Goal: Use online tool/utility: Utilize a website feature to perform a specific function

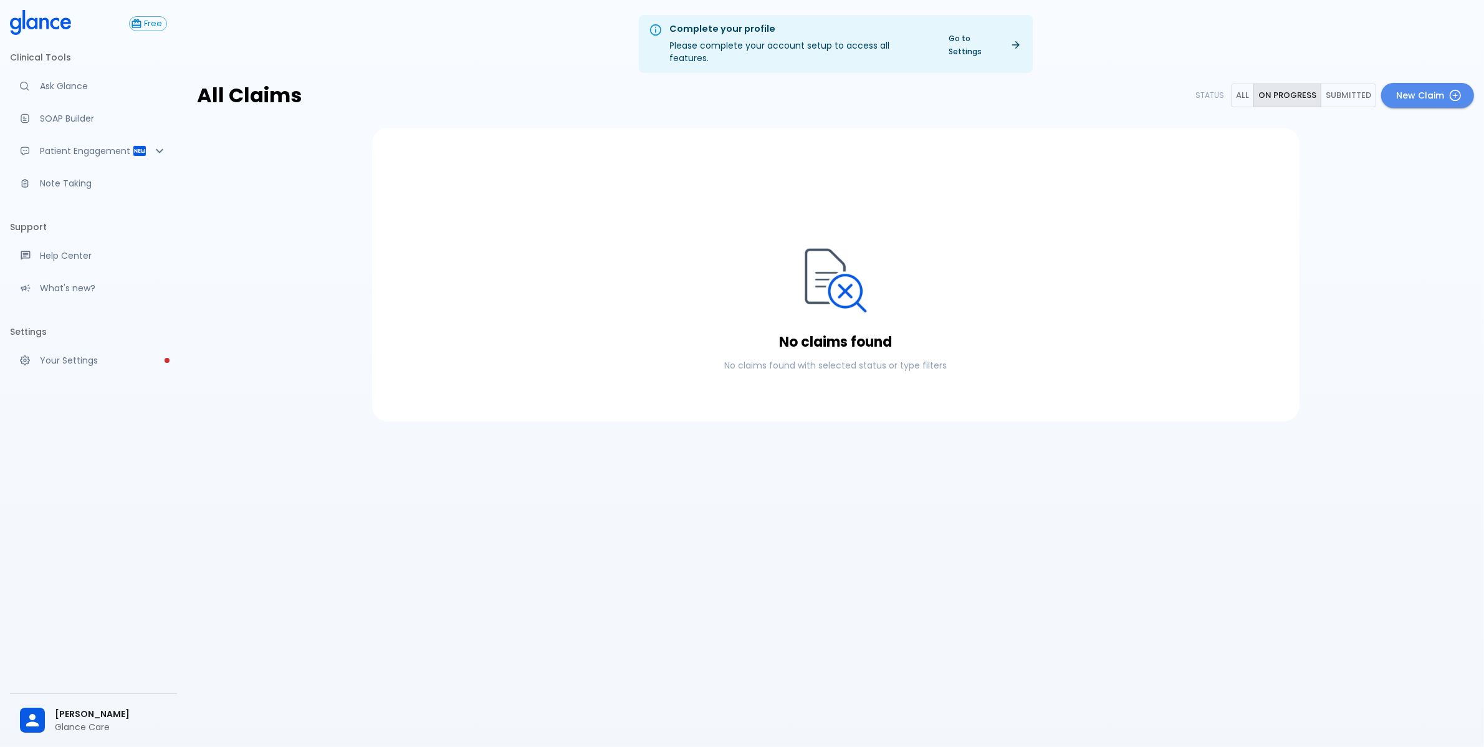
click at [1459, 89] on icon at bounding box center [1455, 95] width 12 height 12
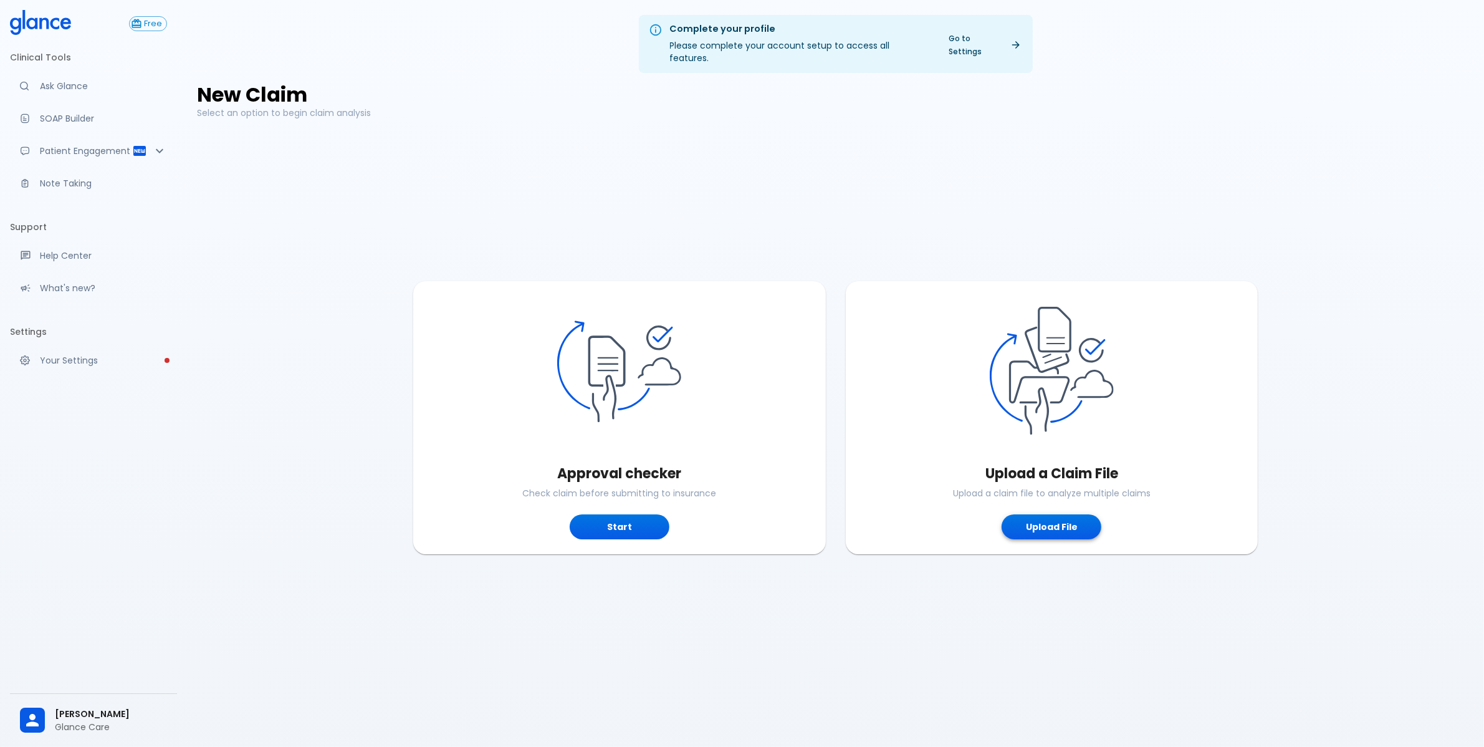
click at [1050, 524] on button "Upload File" at bounding box center [1052, 527] width 100 height 26
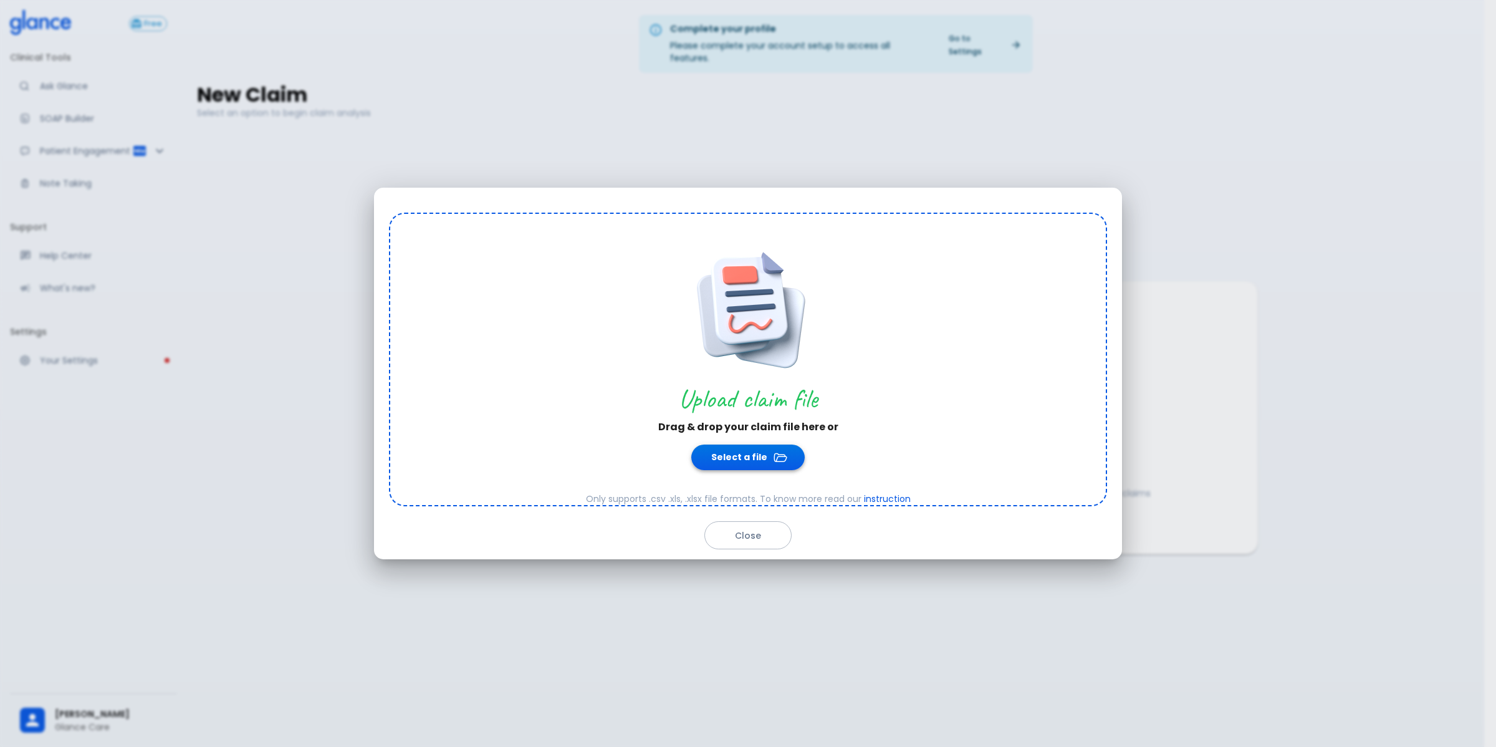
click at [726, 450] on button "Select a file" at bounding box center [747, 457] width 113 height 26
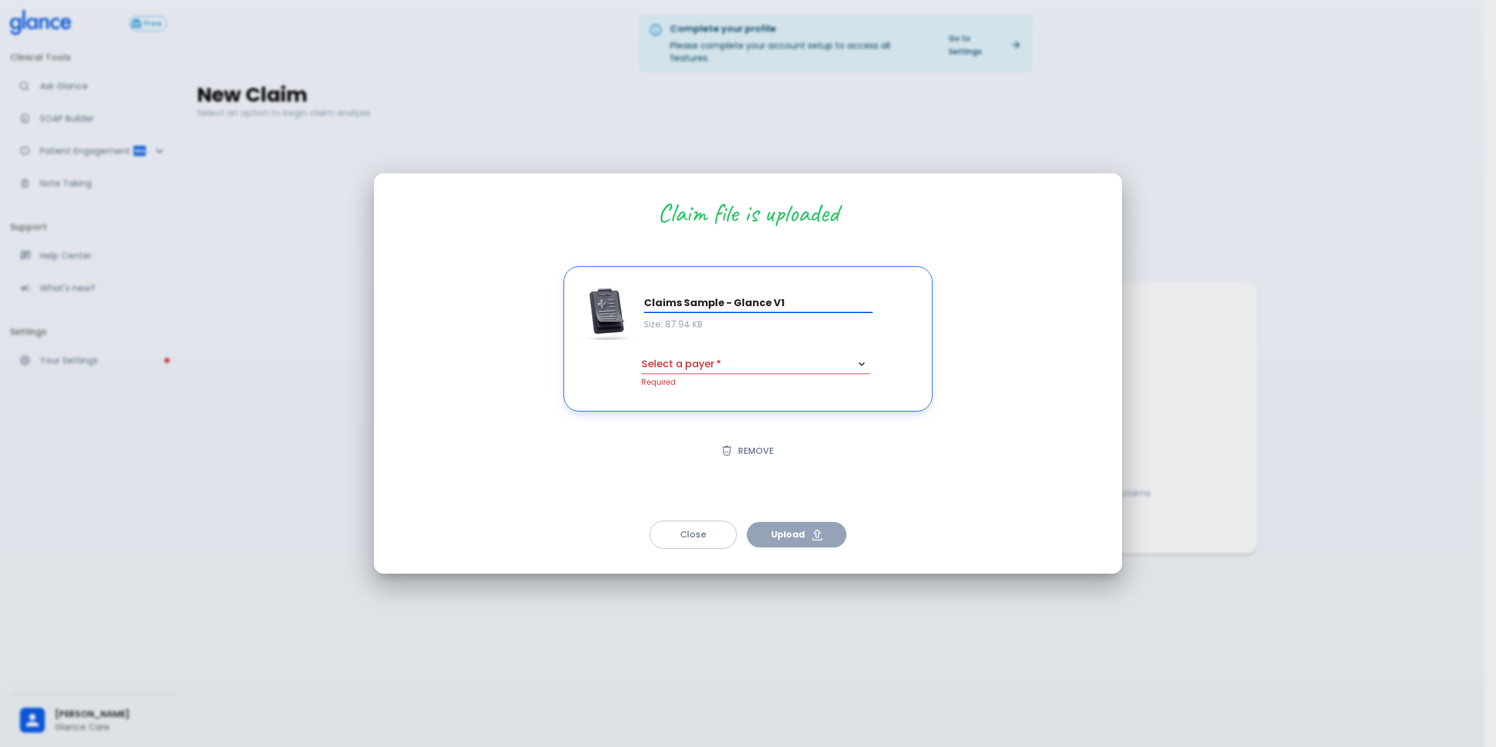
click at [724, 357] on body "↧ pull to refresh ↧ Free Clinical Tools Ask Glance SOAP Builder Patient Engagem…" at bounding box center [748, 388] width 1496 height 777
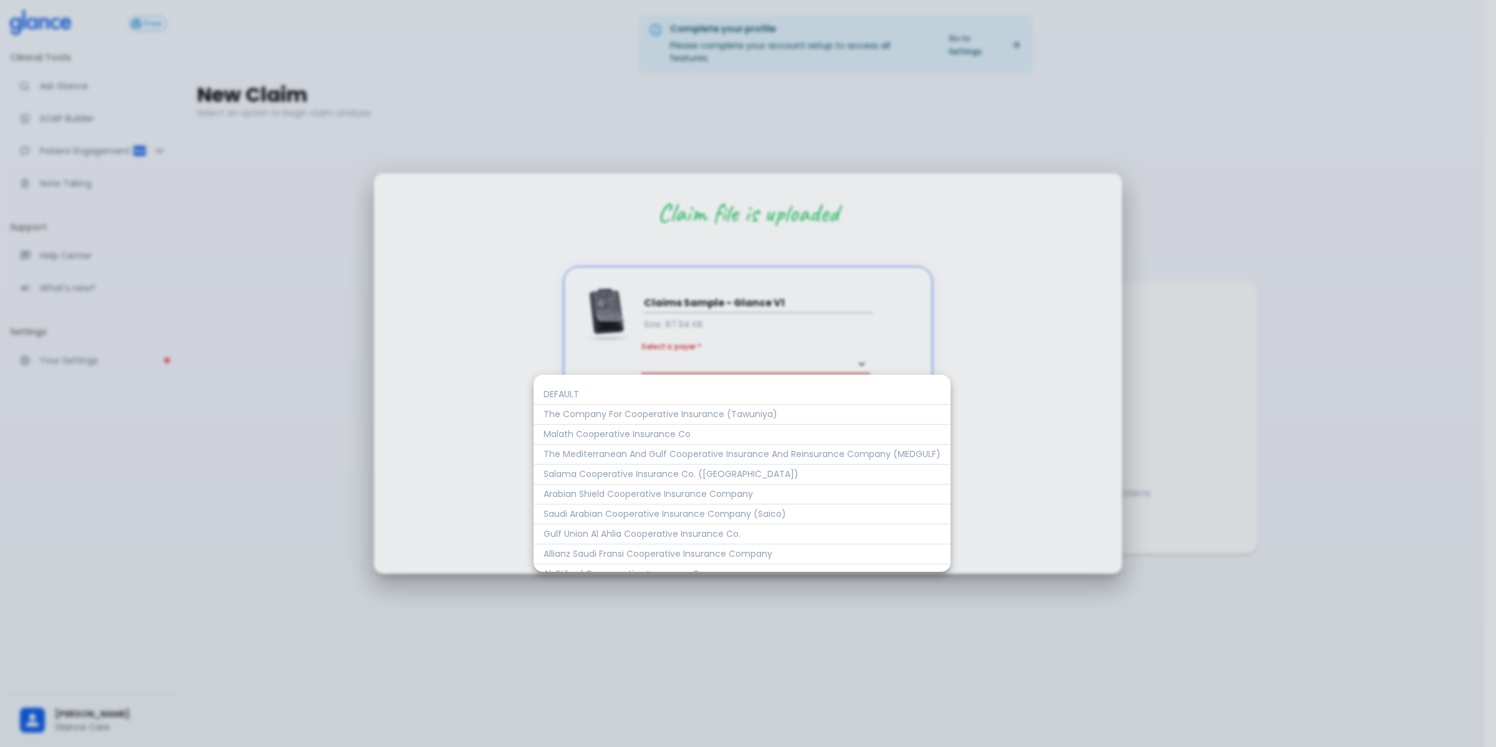
click at [757, 398] on li "DEFAULT" at bounding box center [742, 395] width 417 height 20
type input "1"
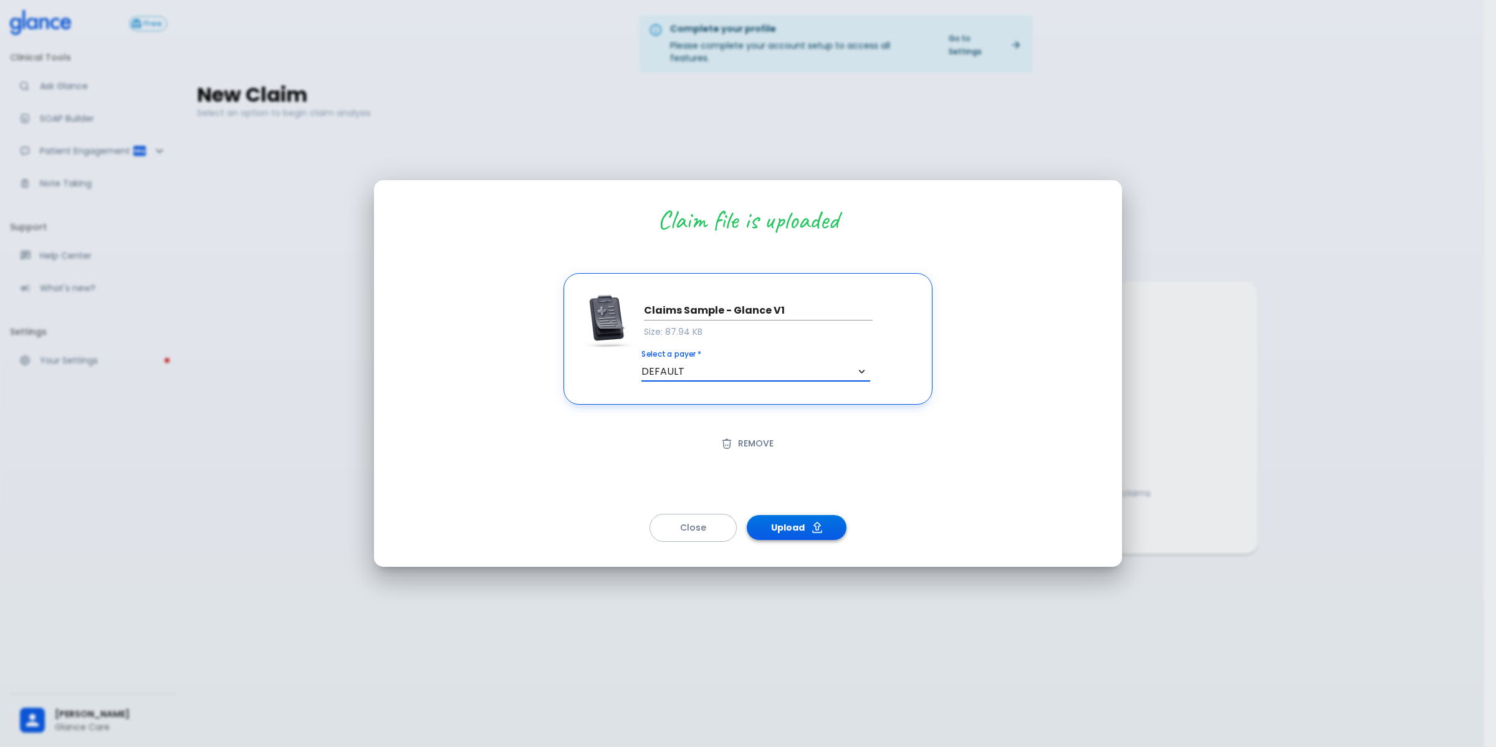
click at [820, 525] on icon "button" at bounding box center [817, 527] width 15 height 15
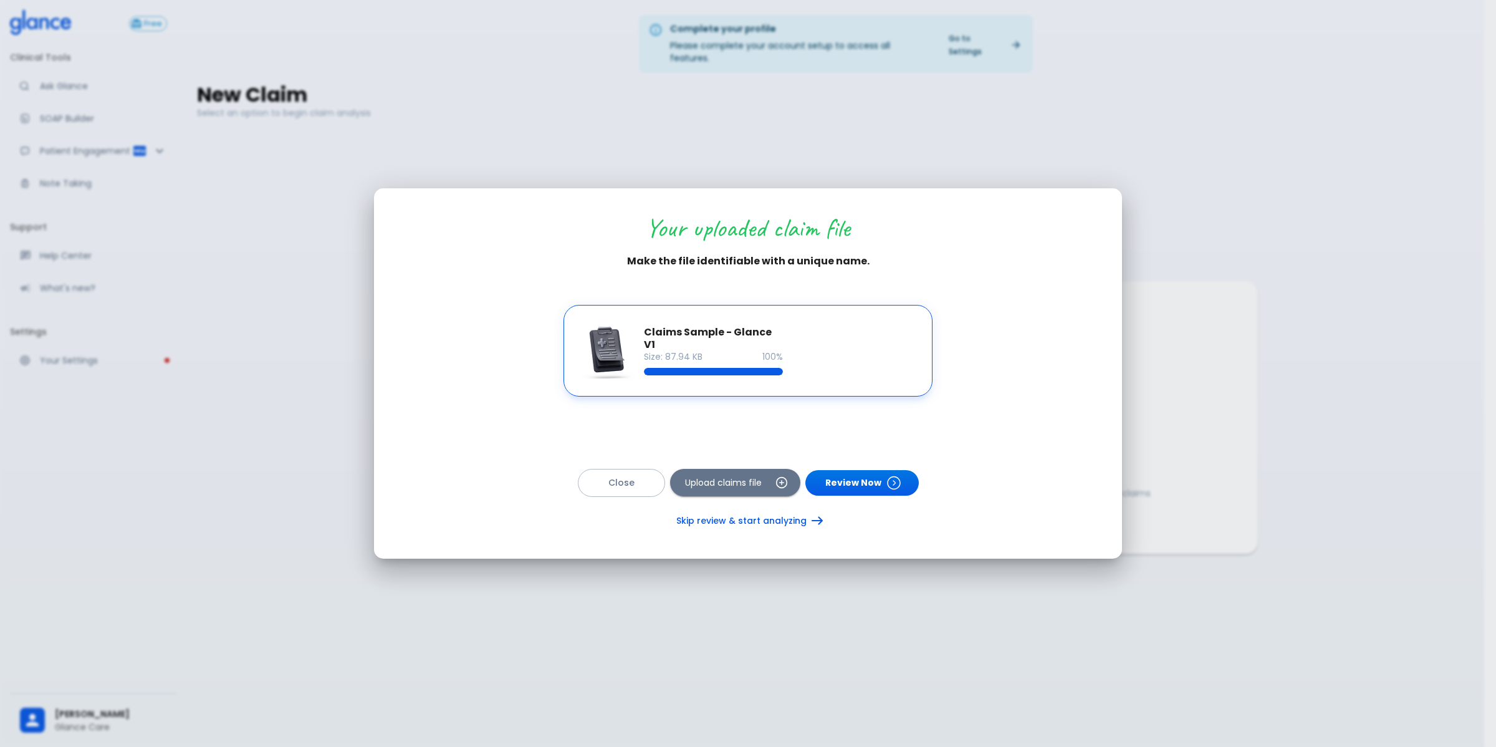
click at [708, 518] on link "Skip review & start analyzing" at bounding box center [748, 521] width 174 height 26
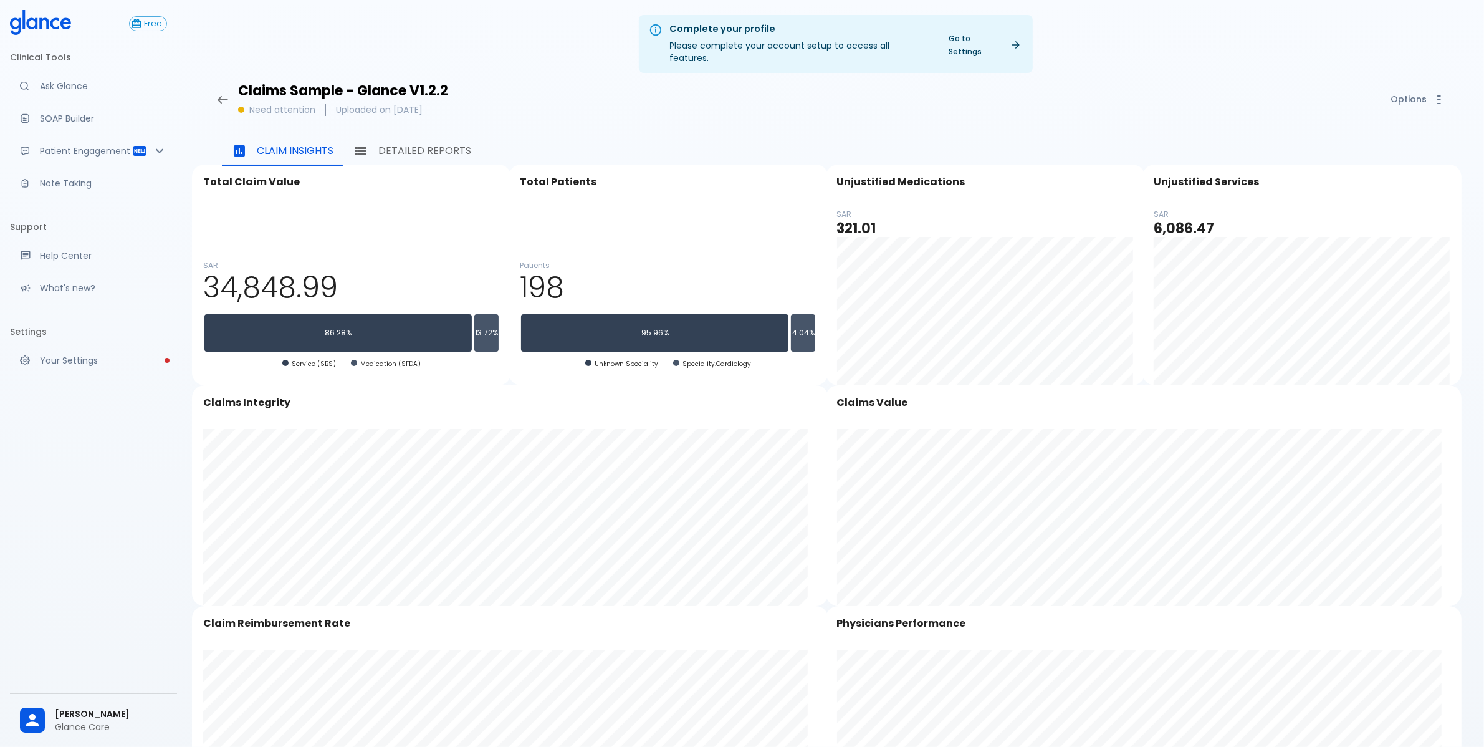
click at [376, 166] on div "Total Claim Value" at bounding box center [351, 182] width 317 height 32
click at [388, 143] on p "Detailed Reports" at bounding box center [424, 150] width 93 height 15
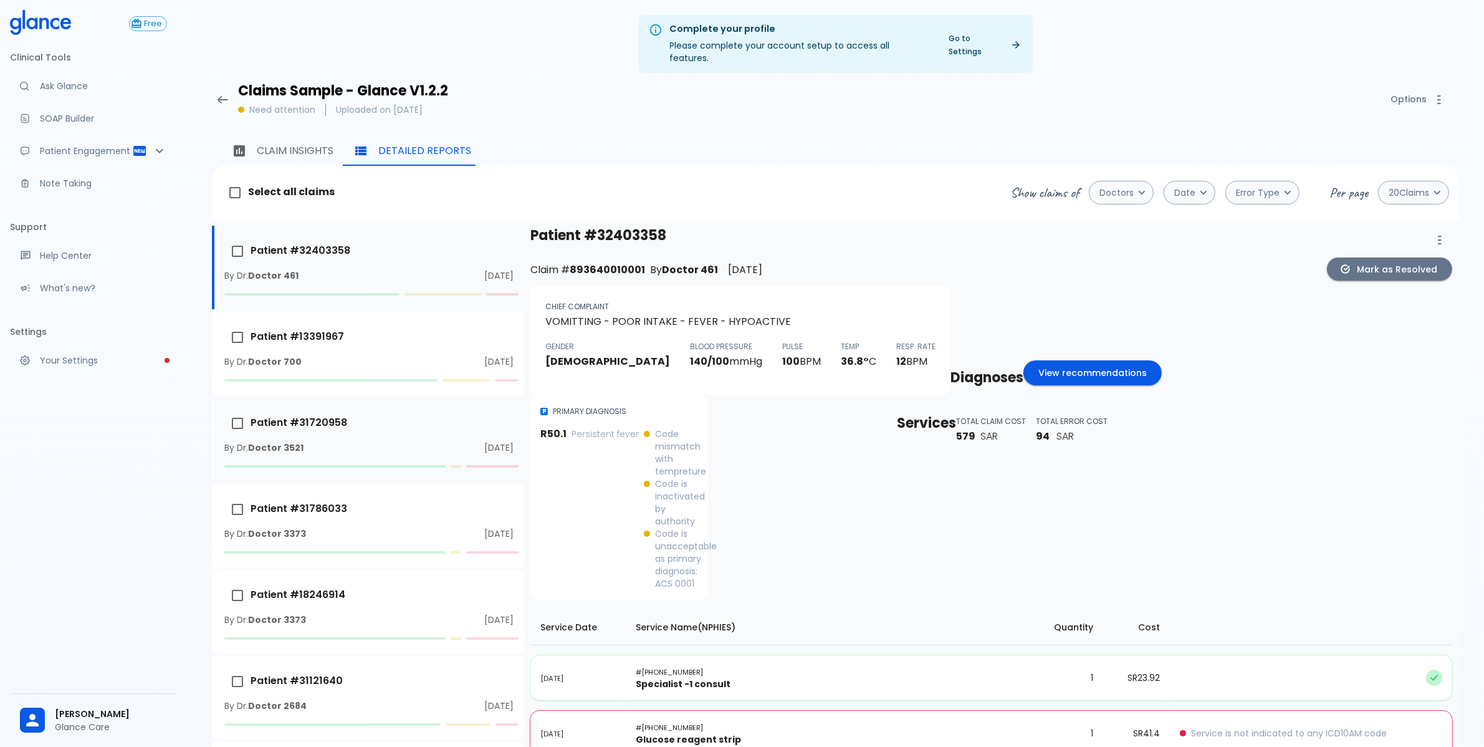
click at [399, 428] on li "Patient # [MEDICAL_RECORD_NUMBER] By Dr. Doctor 3521 [DATE]" at bounding box center [368, 440] width 312 height 84
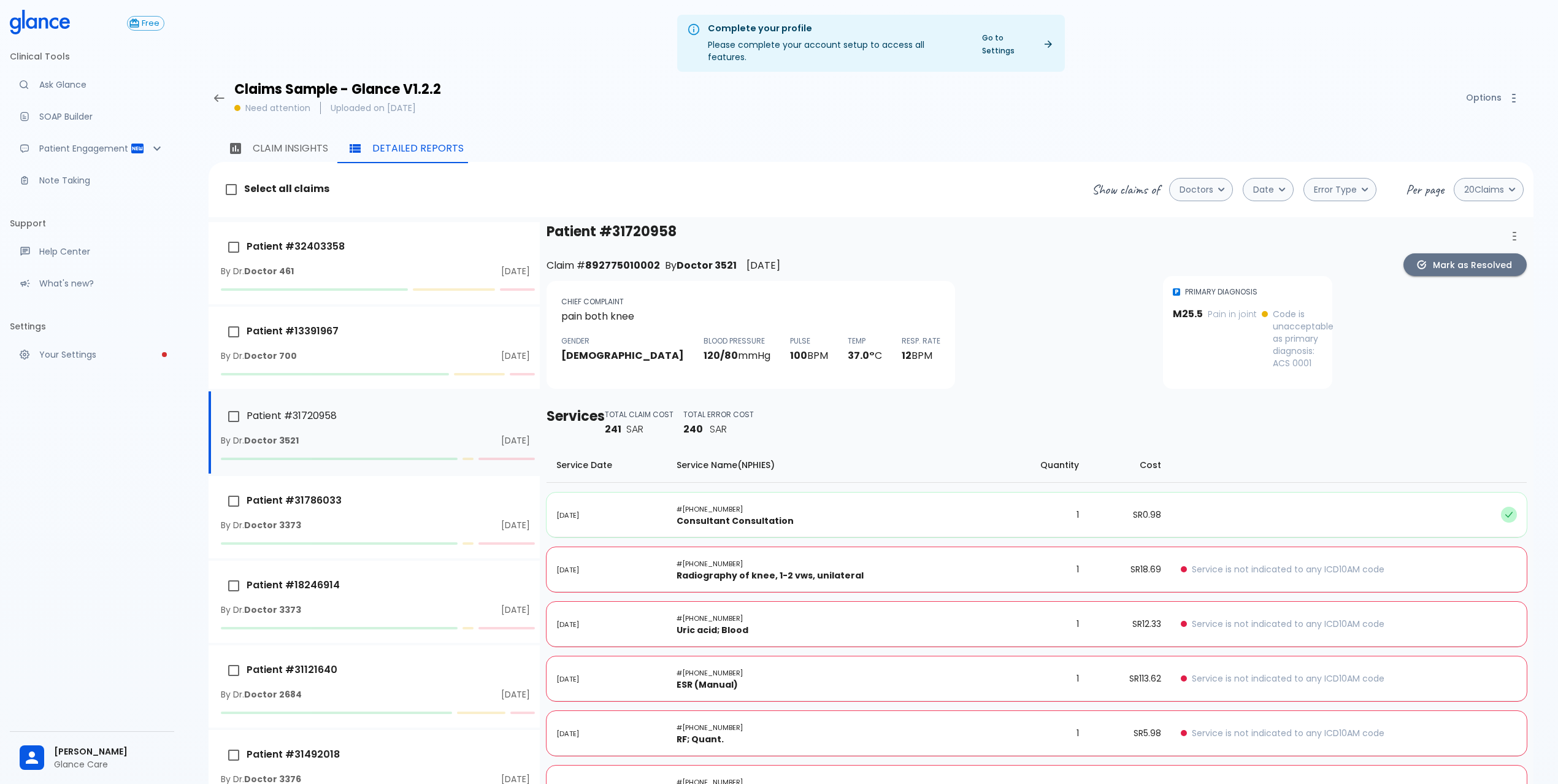
click at [1208, 332] on div "Pain in joint" at bounding box center [1232, 338] width 49 height 61
click at [612, 308] on h6 "pain both knee" at bounding box center [750, 316] width 379 height 17
click at [1208, 342] on div "Pain in joint" at bounding box center [1232, 338] width 49 height 61
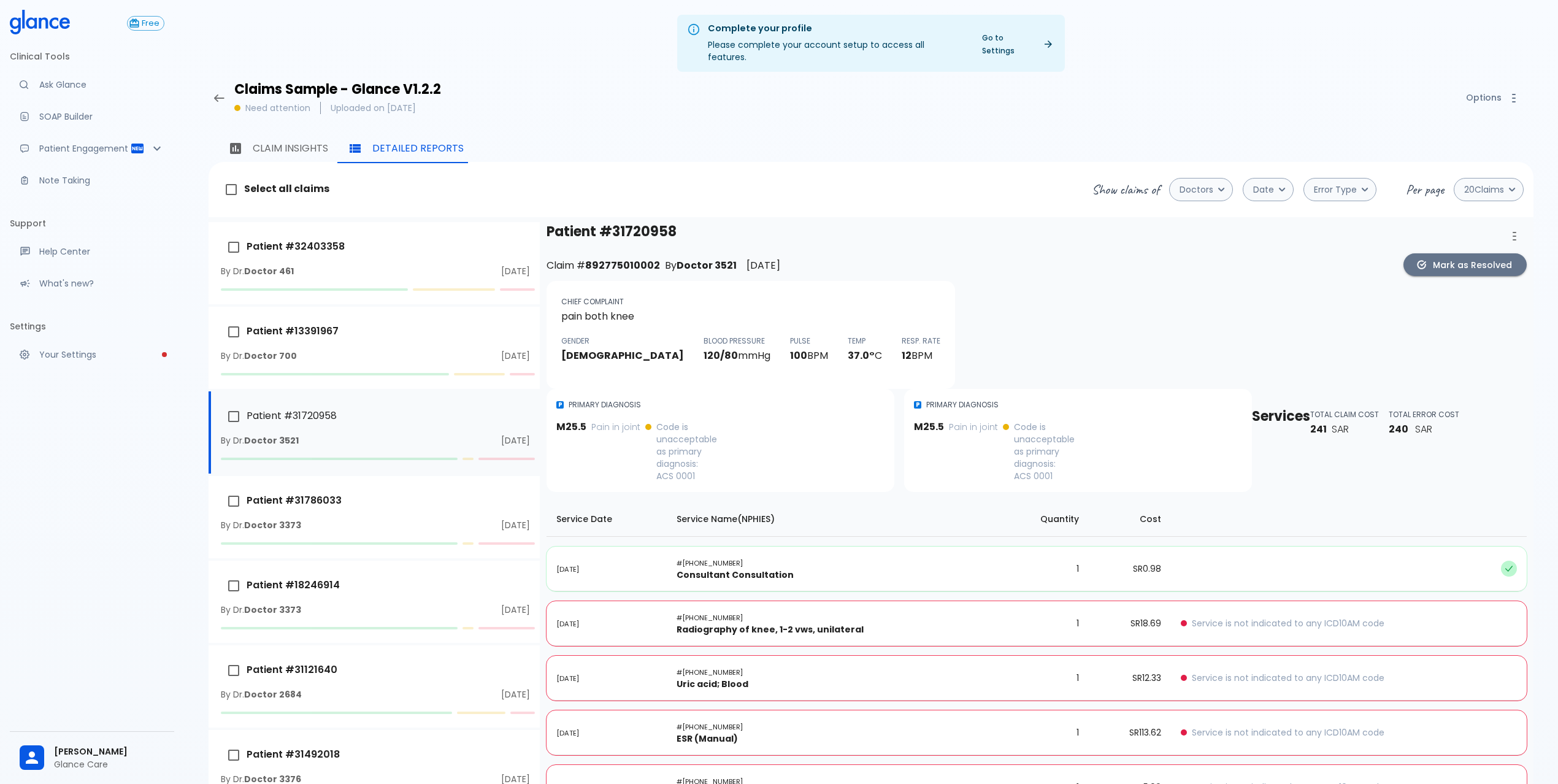
click at [578, 423] on div "M25.5" at bounding box center [571, 452] width 31 height 61
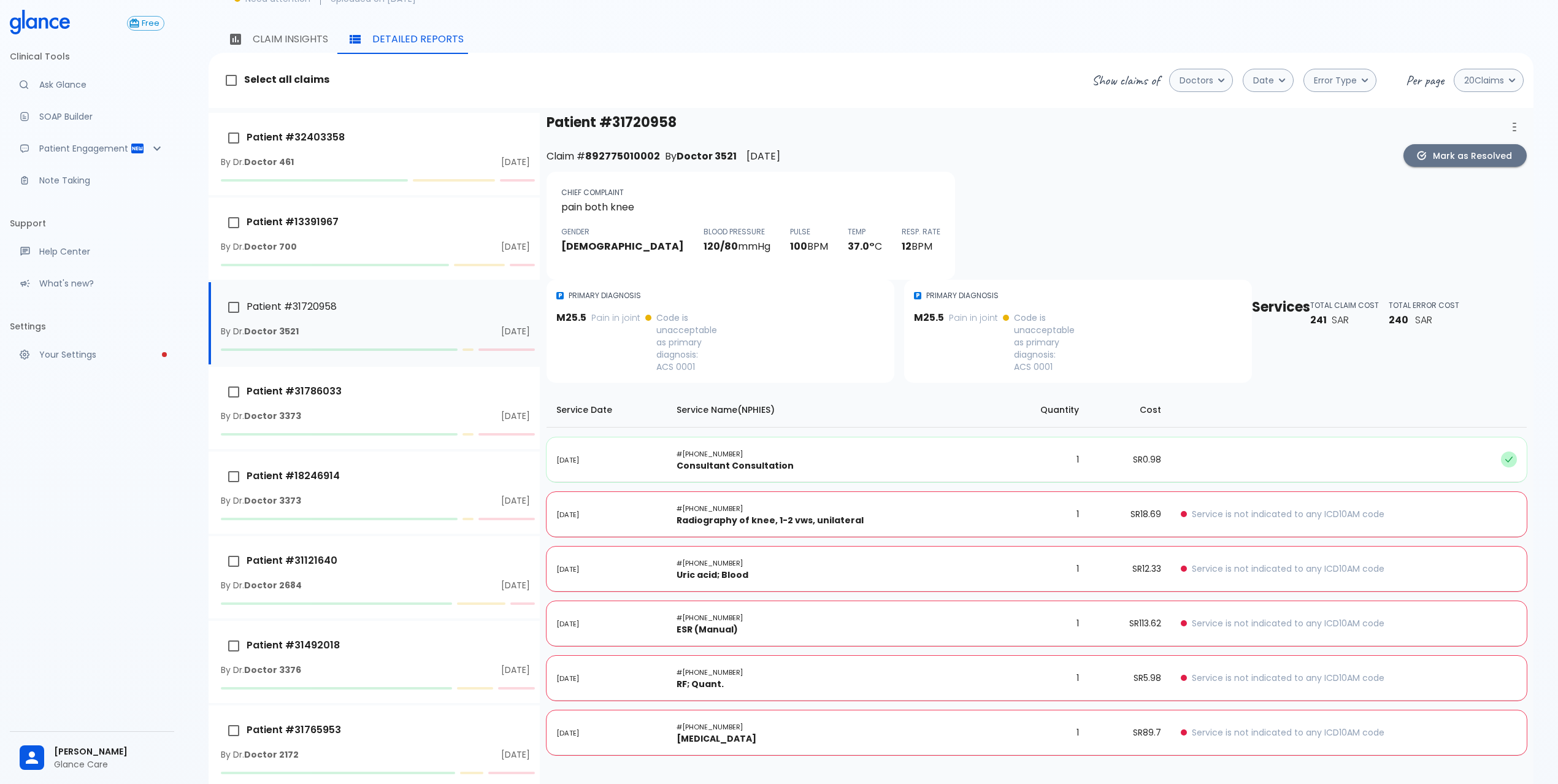
scroll to position [82, 0]
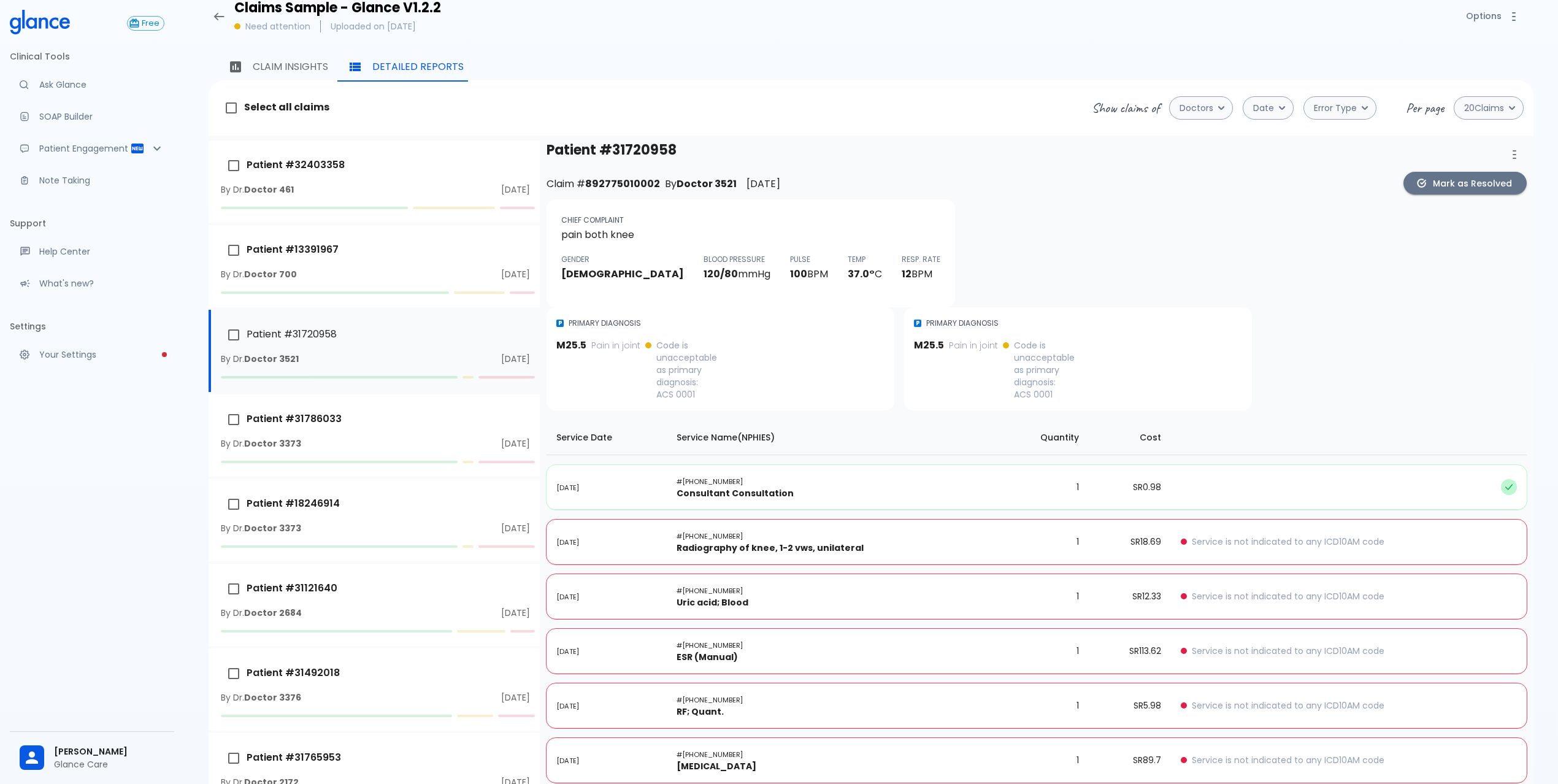
click at [614, 226] on h6 "pain both knee" at bounding box center [750, 234] width 379 height 17
click at [616, 226] on h6 "pain both knee" at bounding box center [750, 234] width 379 height 17
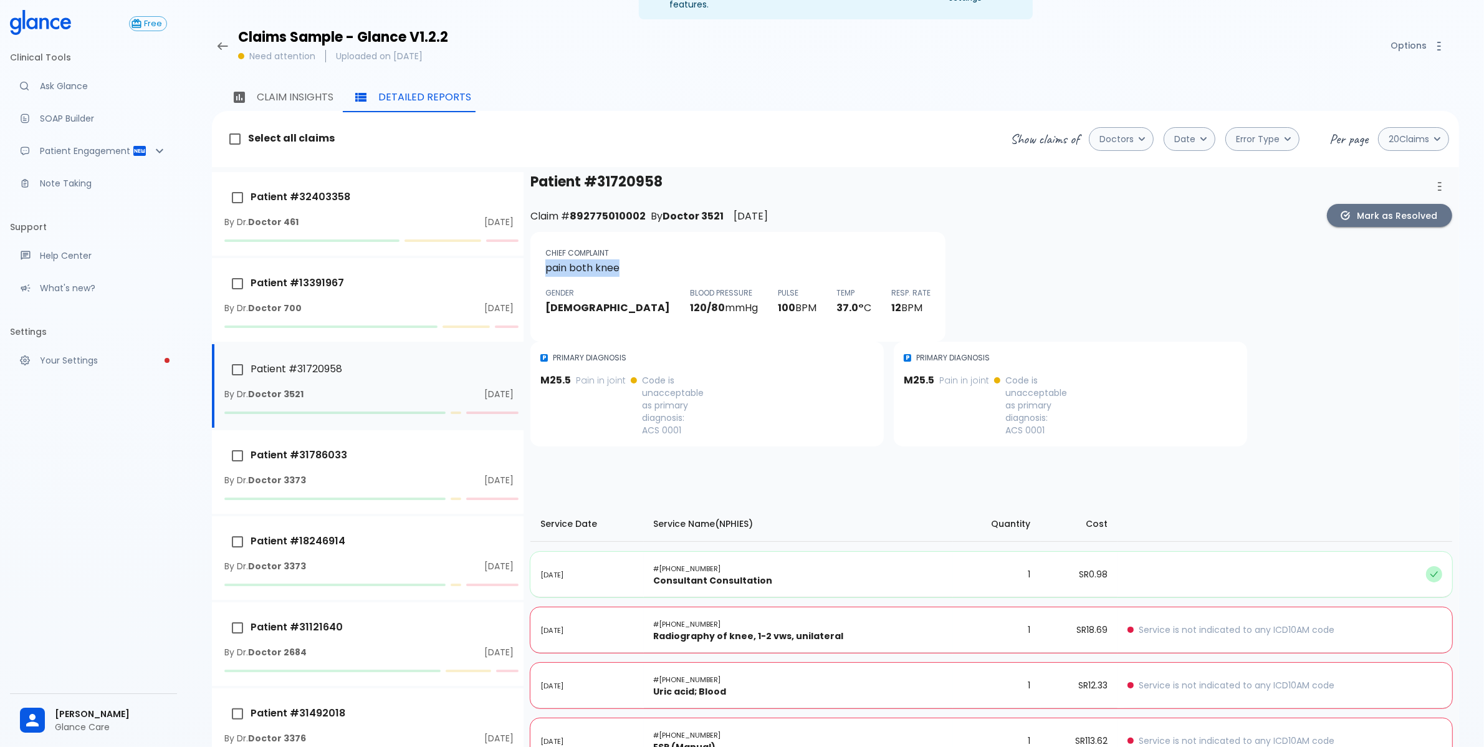
scroll to position [78, 0]
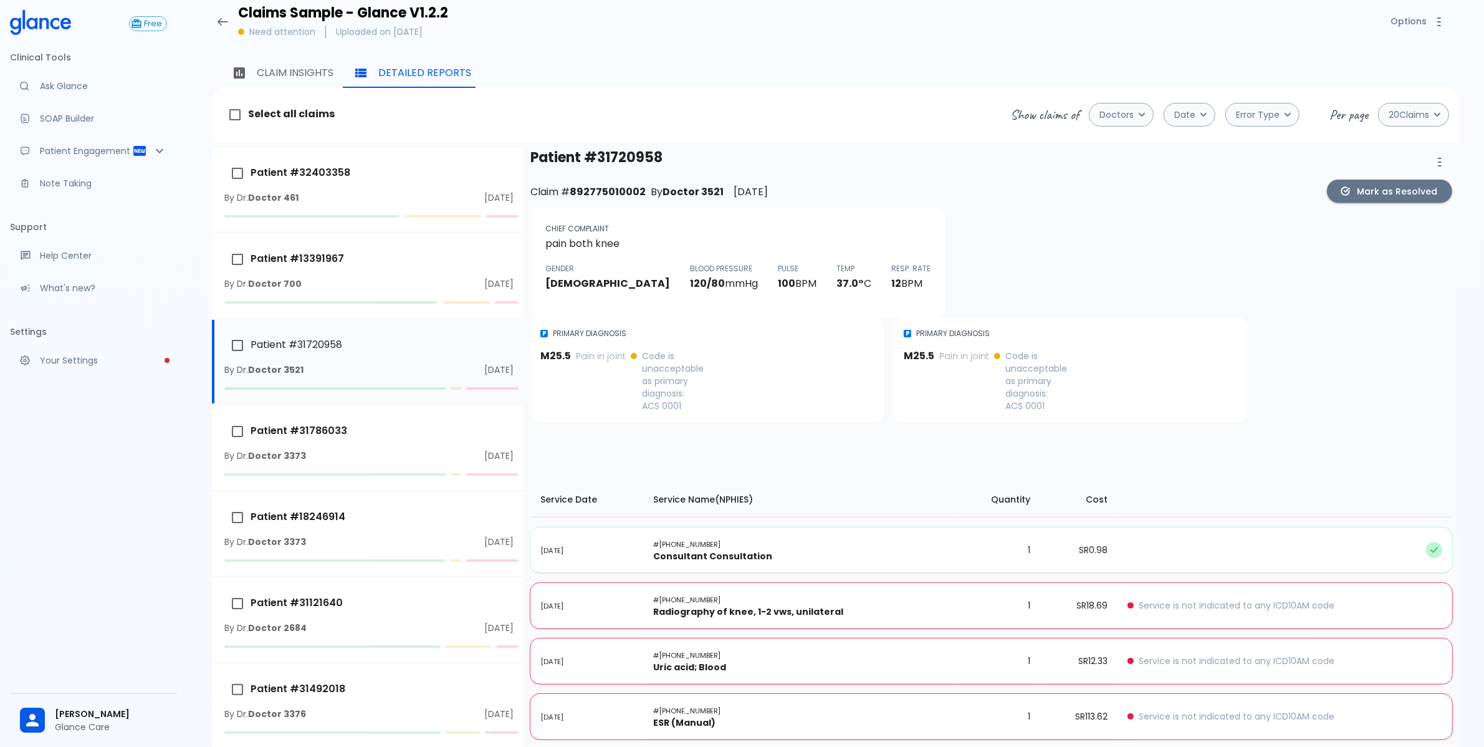
click at [993, 226] on div "Patient # [MEDICAL_RECORD_NUMBER] Claim # 892775010002 By Doctor 3521 [DATE] [P…" at bounding box center [992, 505] width 926 height 714
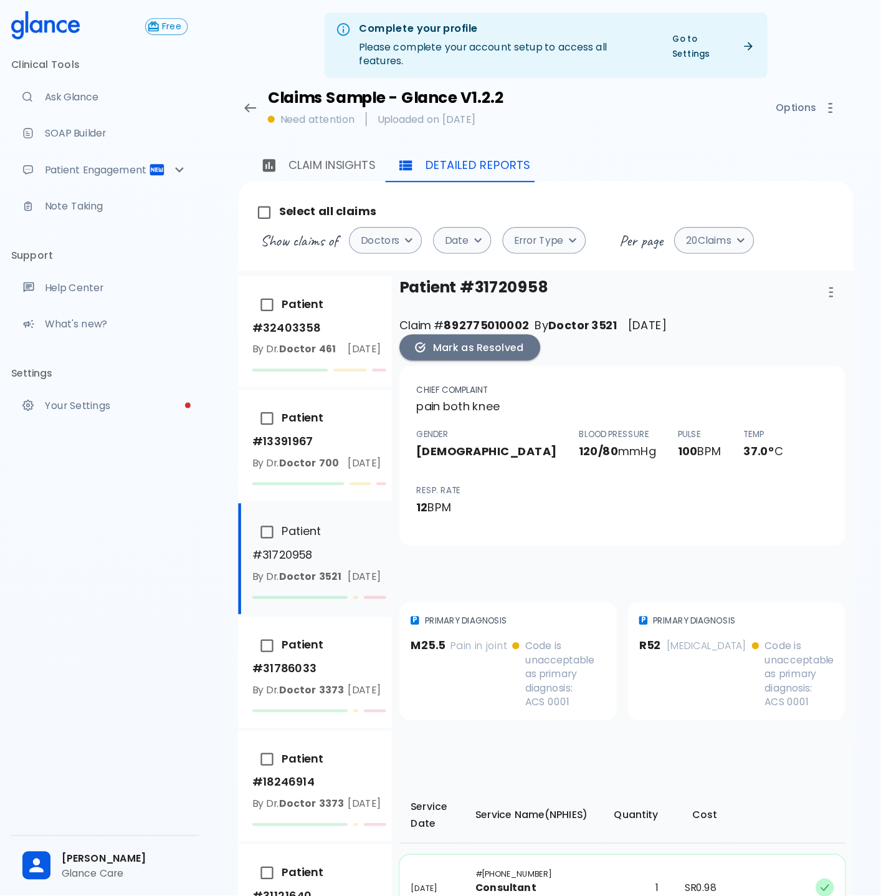
scroll to position [0, 0]
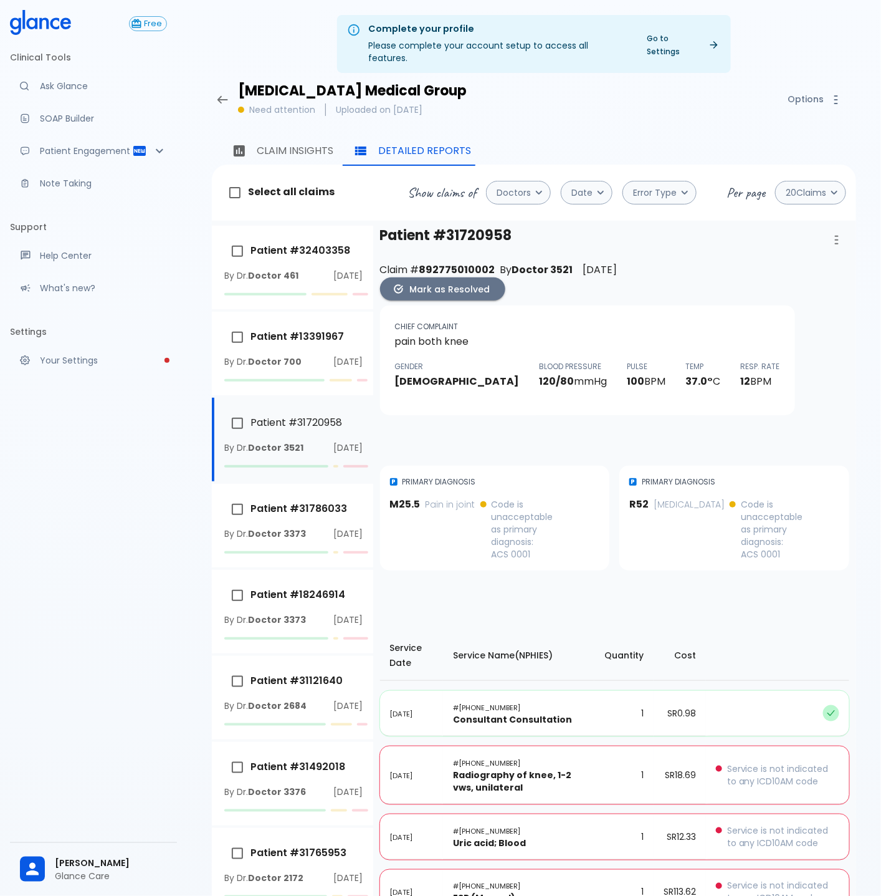
click at [497, 432] on div "Patient # [MEDICAL_RECORD_NUMBER] Claim # 892775010002 By Doctor 3521 [DATE] [P…" at bounding box center [615, 632] width 474 height 812
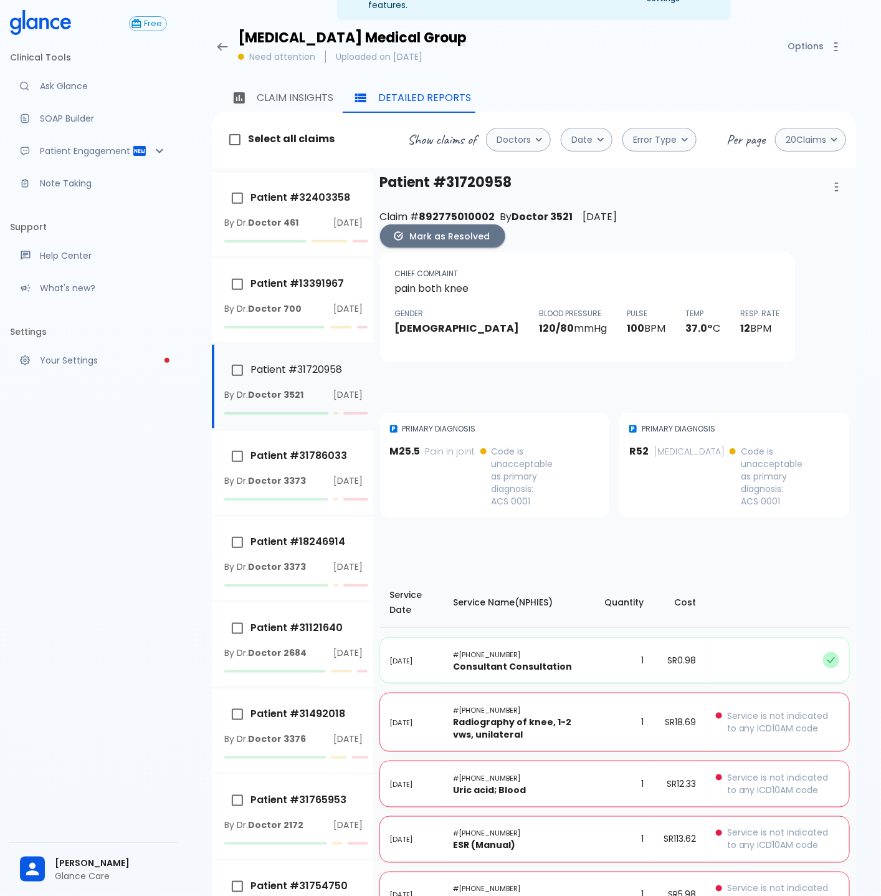
scroll to position [56, 0]
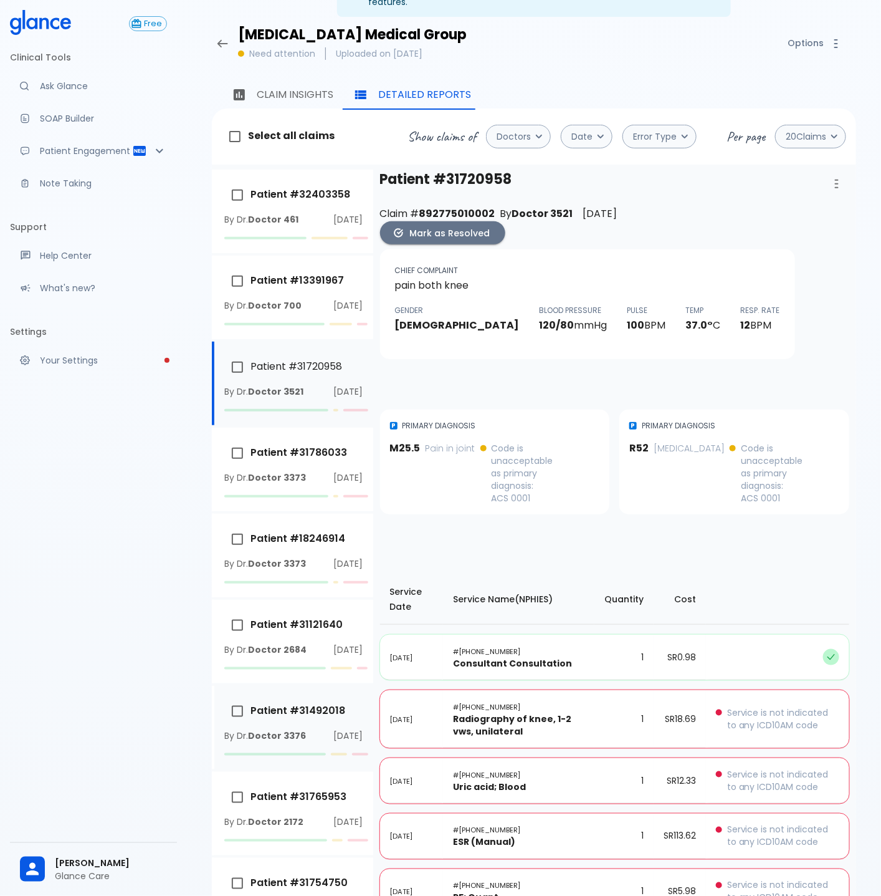
click at [334, 742] on time "[DATE]" at bounding box center [348, 735] width 29 height 12
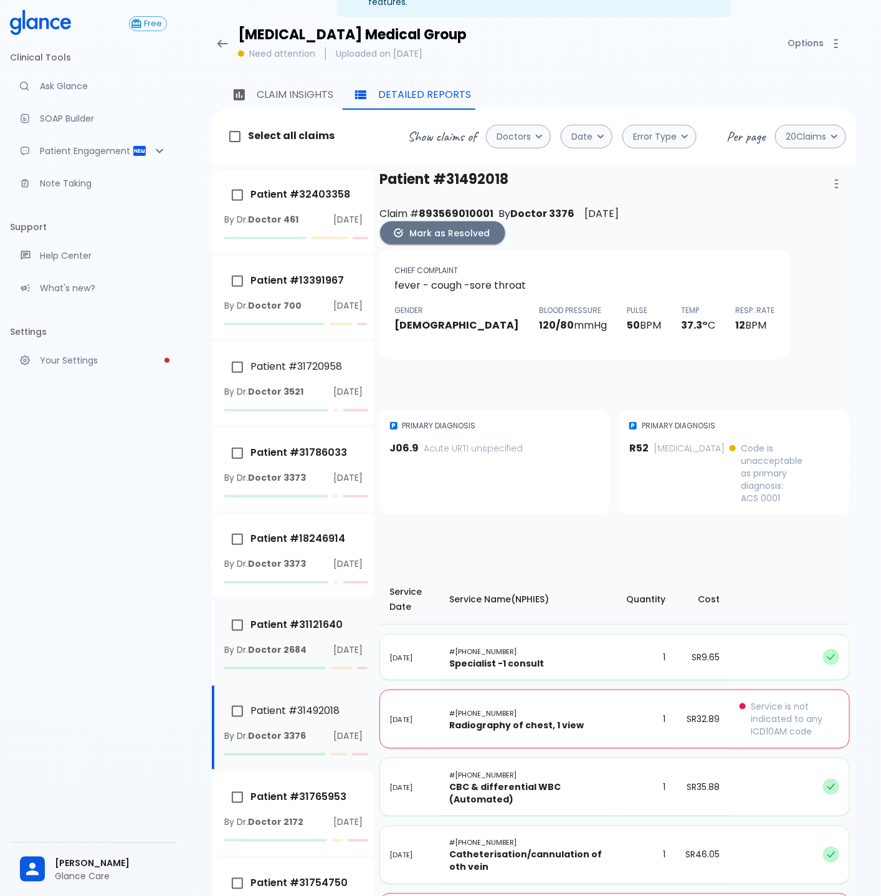
click at [301, 656] on div "By Dr. Doctor 2684 [DATE]" at bounding box center [293, 649] width 139 height 12
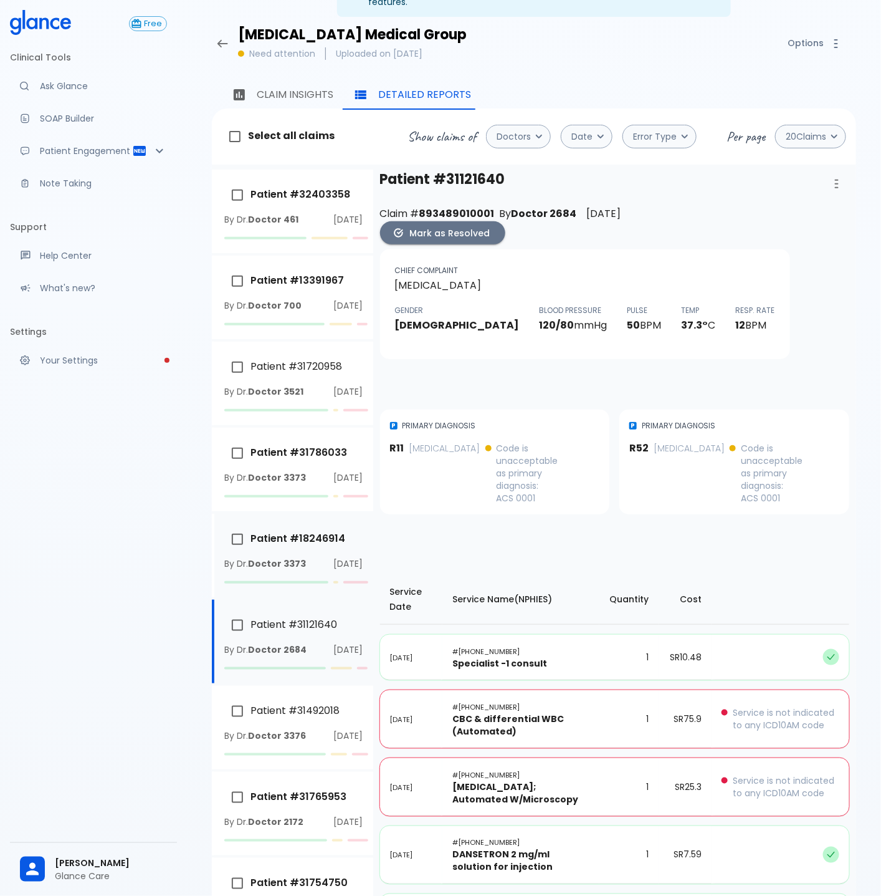
click at [294, 552] on p "Patient # [MEDICAL_RECORD_NUMBER]" at bounding box center [284, 539] width 121 height 26
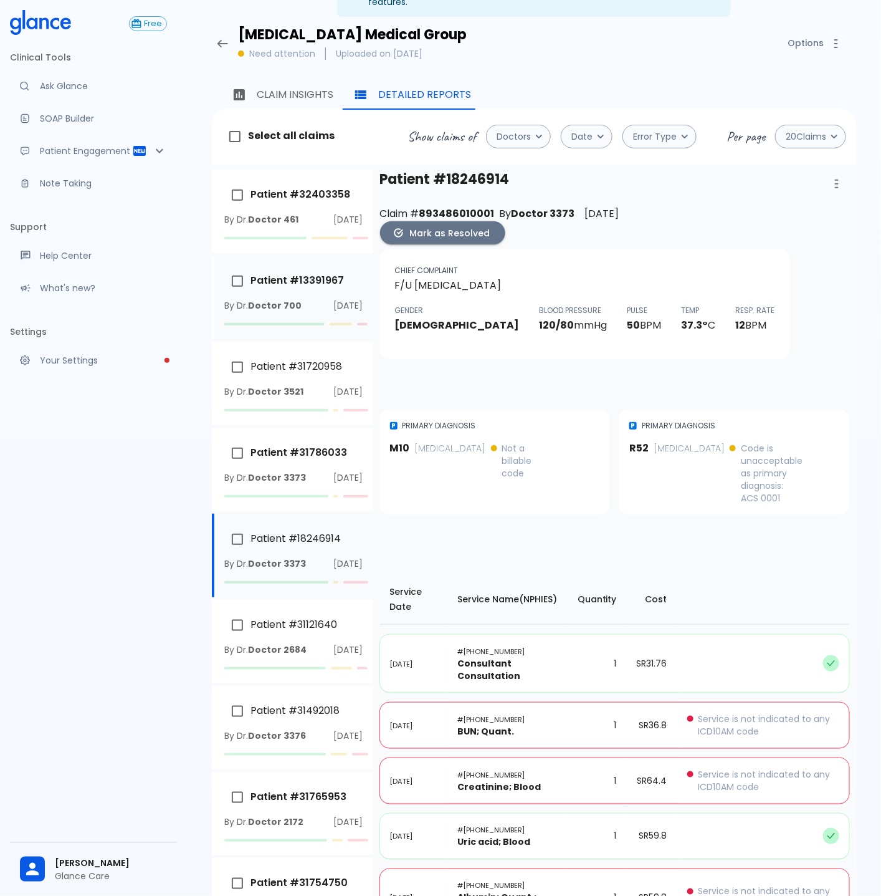
click at [301, 310] on div "By Dr. Doctor 700 [DATE]" at bounding box center [293, 305] width 139 height 12
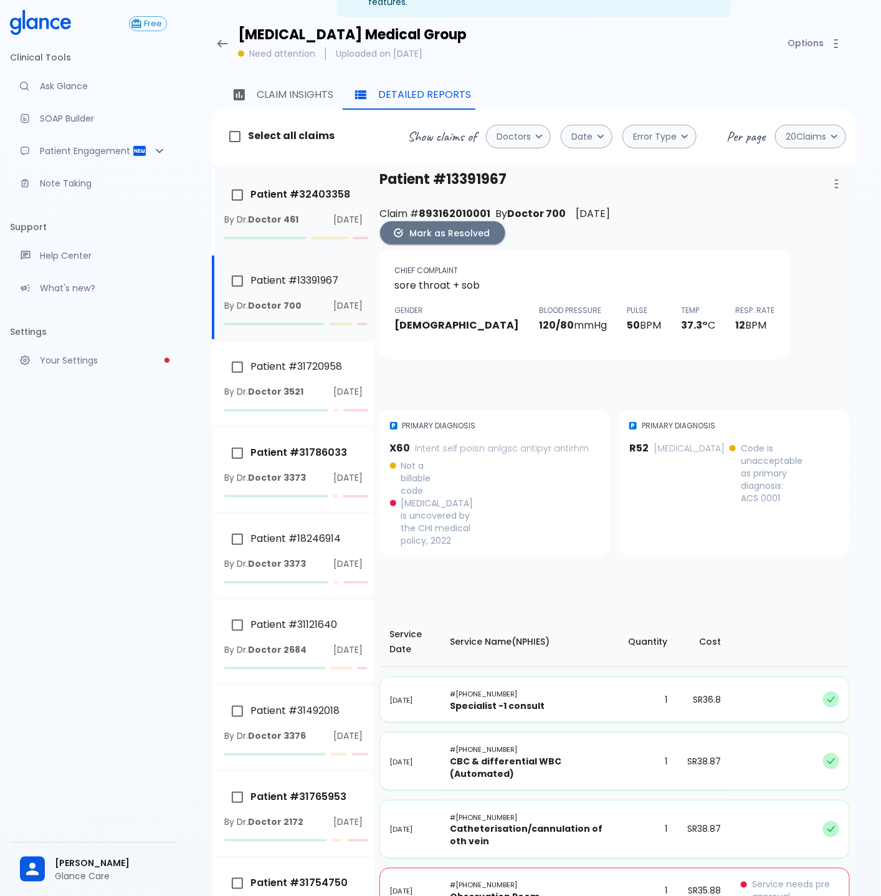
click at [281, 213] on strong "Doctor 461" at bounding box center [273, 219] width 50 height 12
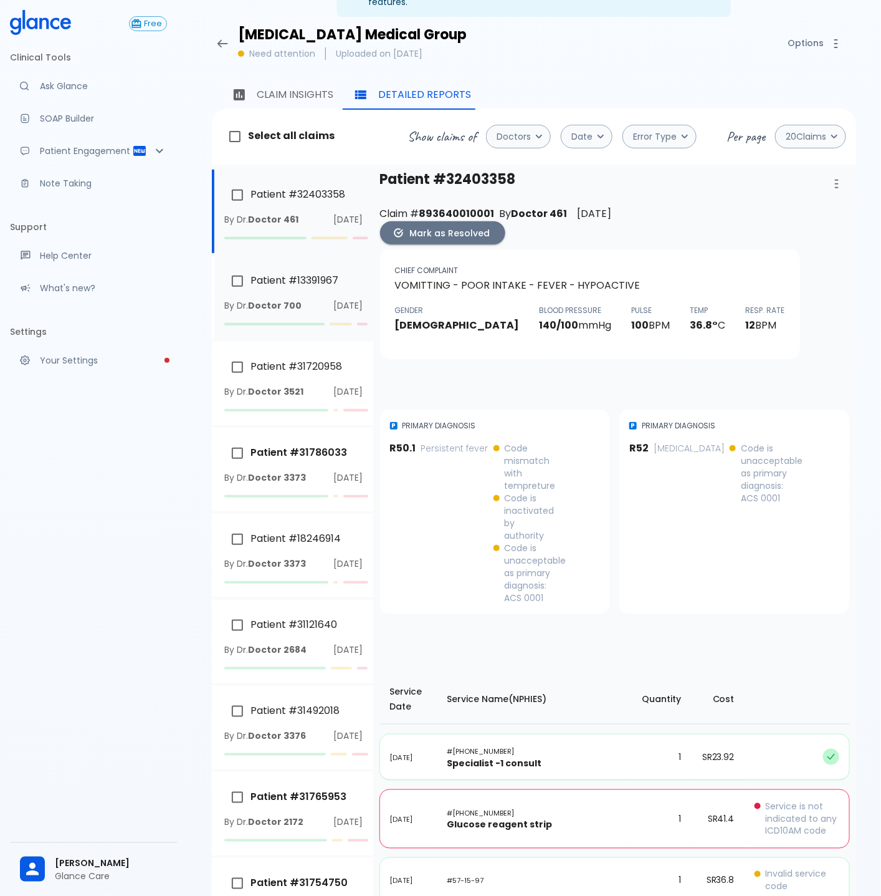
click at [290, 281] on p "Patient # [MEDICAL_RECORD_NUMBER]" at bounding box center [281, 281] width 114 height 26
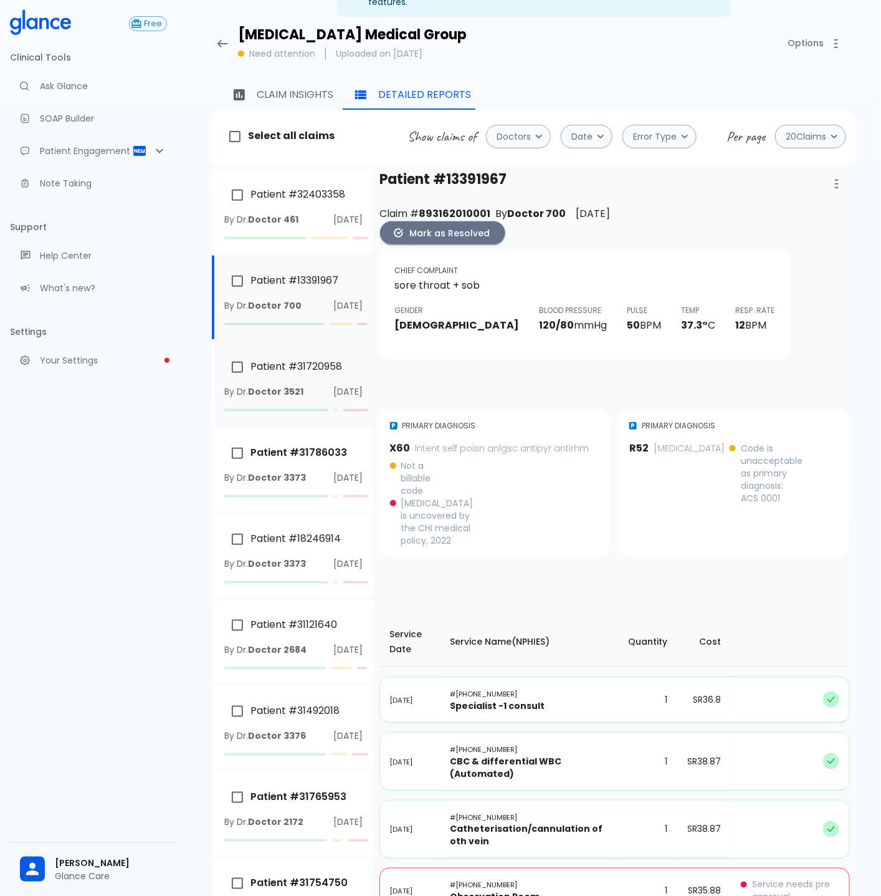
click at [279, 380] on p "Patient # [MEDICAL_RECORD_NUMBER]" at bounding box center [283, 367] width 118 height 26
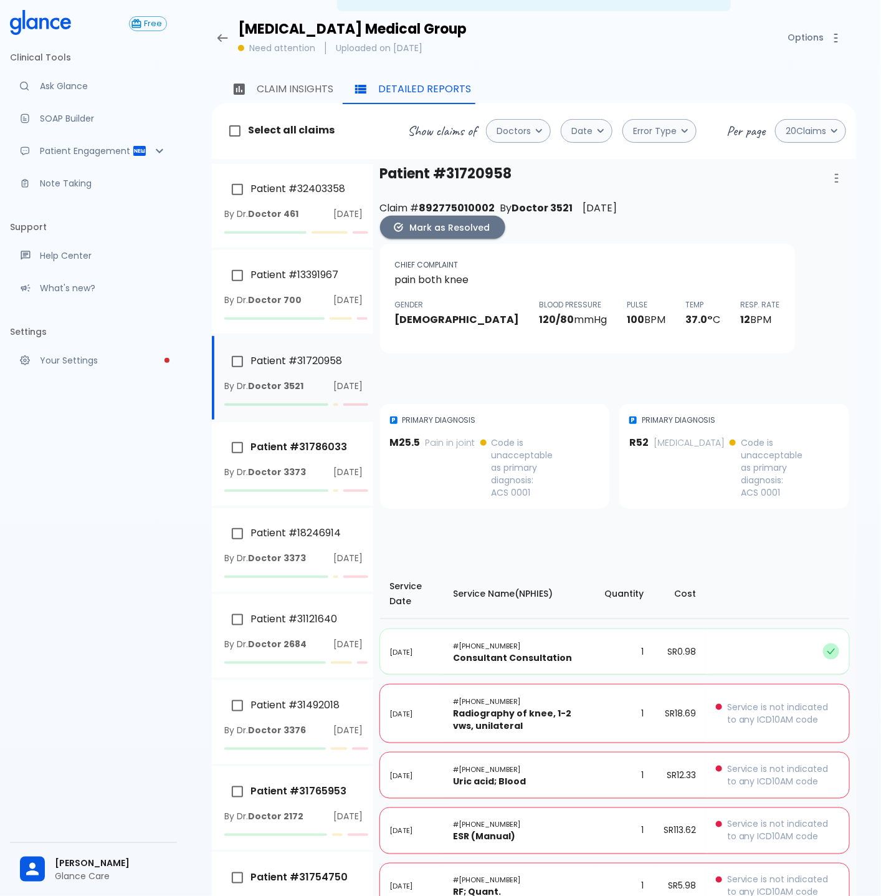
scroll to position [69, 0]
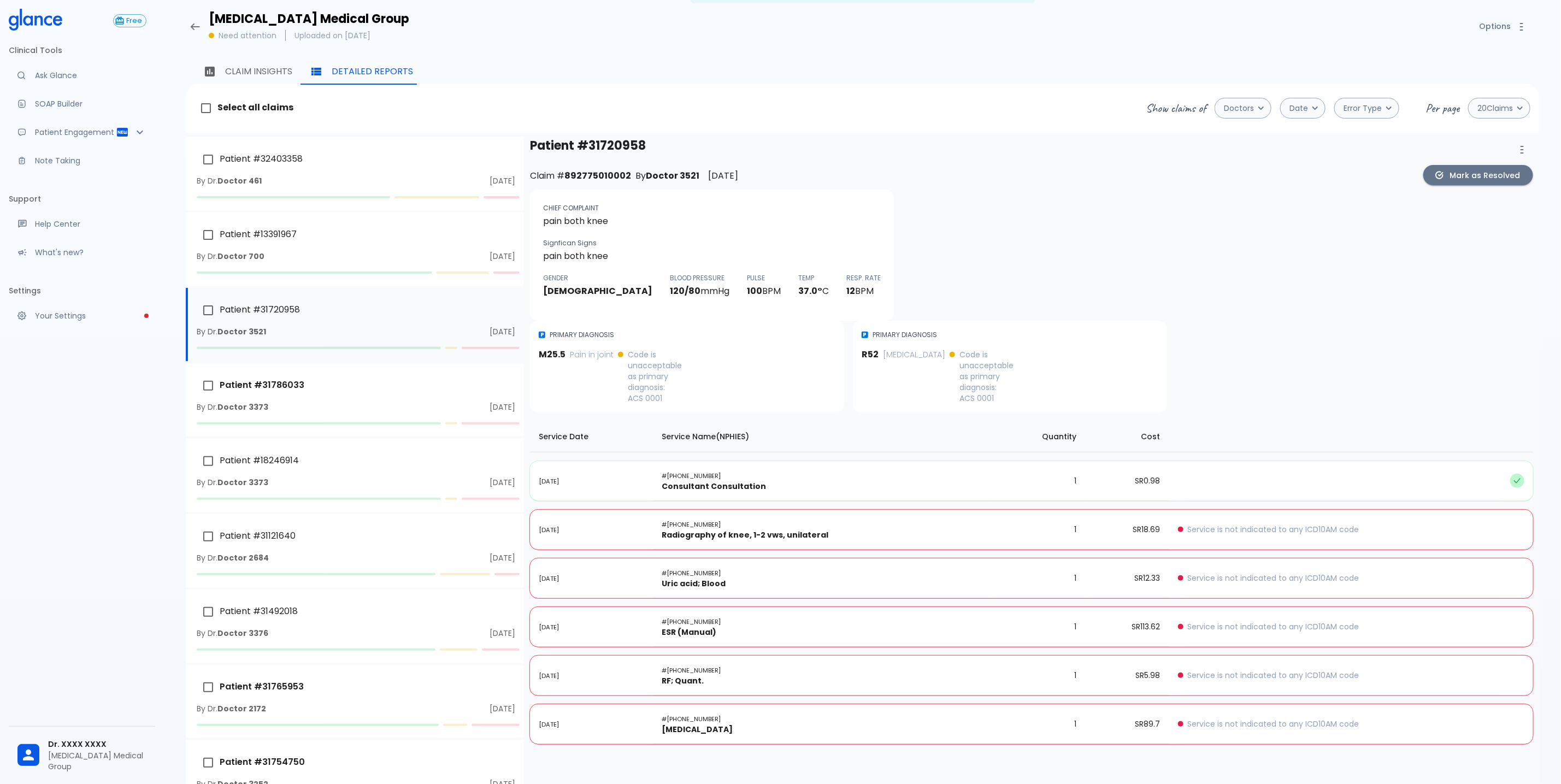
click at [556, 238] on span "Signfican Signs" at bounding box center [570, 243] width 53 height 10
click at [874, 175] on div "Patient # [MEDICAL_RECORD_NUMBER] Claim # 892775010002 By Doctor 3521 [DATE] [P…" at bounding box center [1032, 445] width 1006 height 617
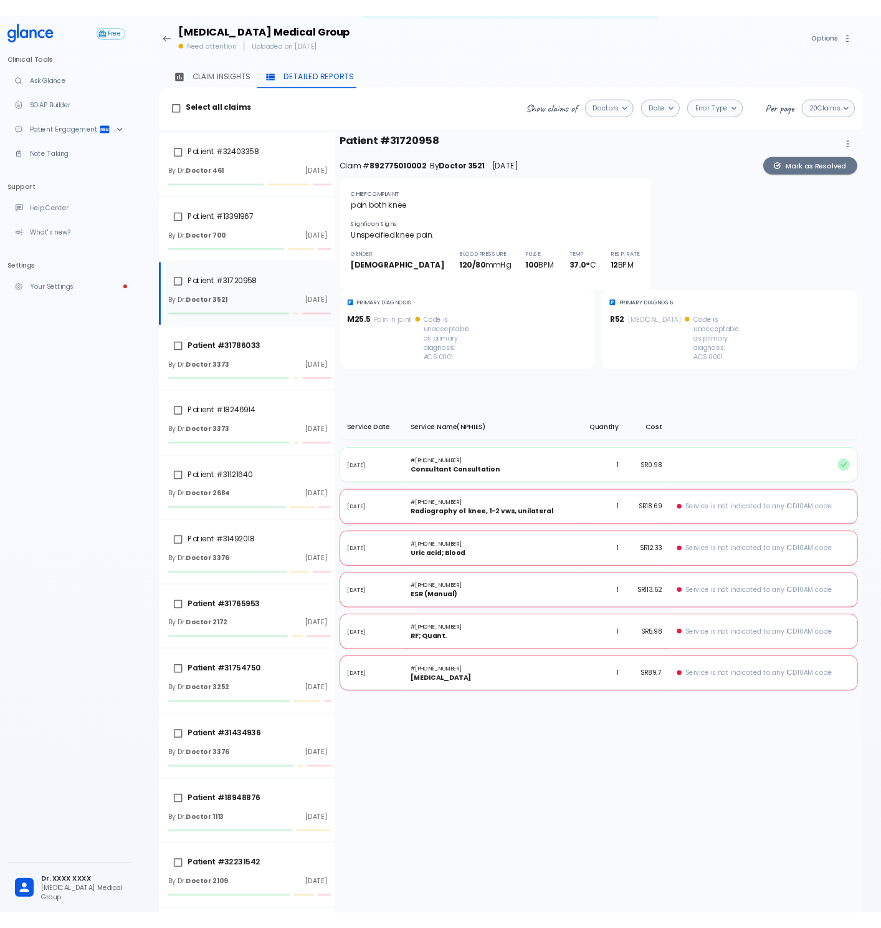
scroll to position [70, 0]
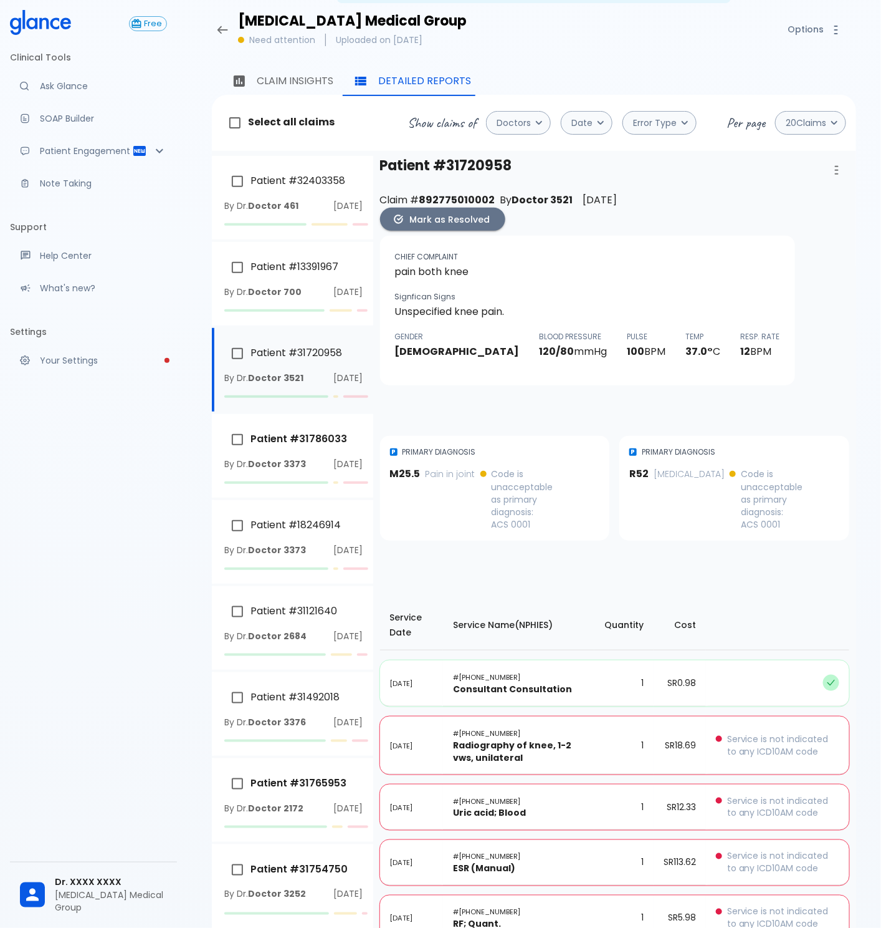
click at [623, 550] on div "Patient # [MEDICAL_RECORD_NUMBER] Claim # 892775010002 By Doctor 3521 [DATE] [P…" at bounding box center [615, 582] width 474 height 852
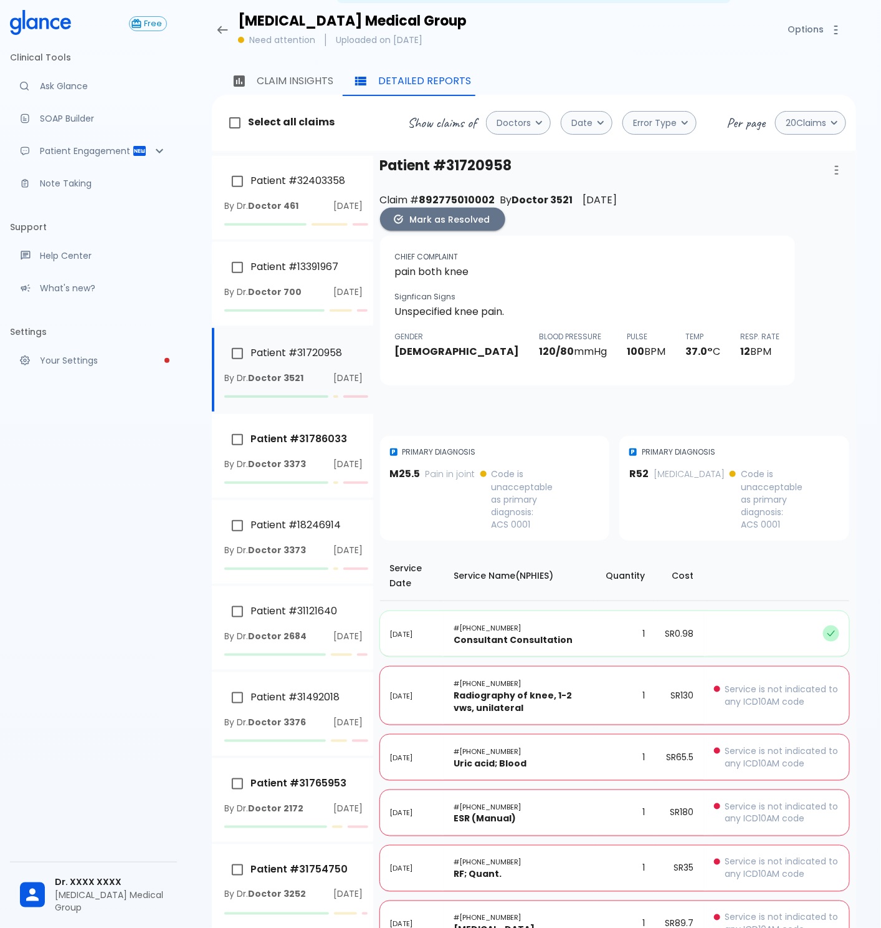
click at [677, 746] on td "SR 89.7" at bounding box center [680, 924] width 49 height 46
click at [59, 83] on p "Ask Glance" at bounding box center [103, 86] width 127 height 12
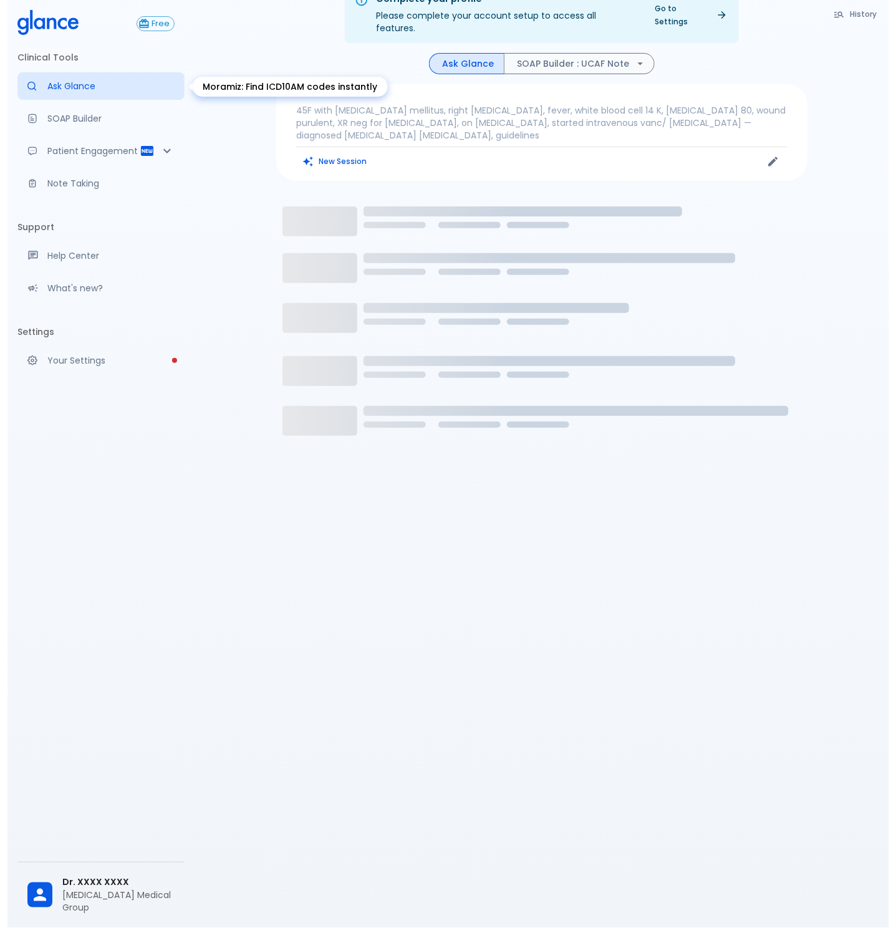
scroll to position [30, 0]
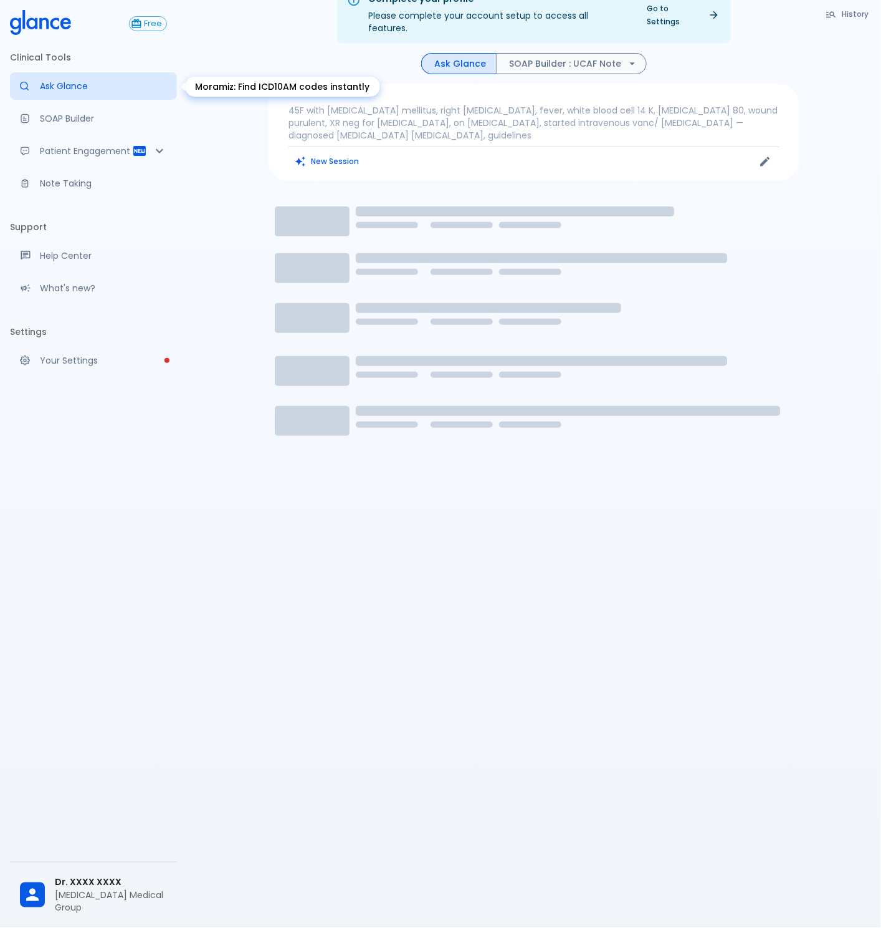
click at [60, 126] on link "SOAP Builder" at bounding box center [93, 118] width 167 height 27
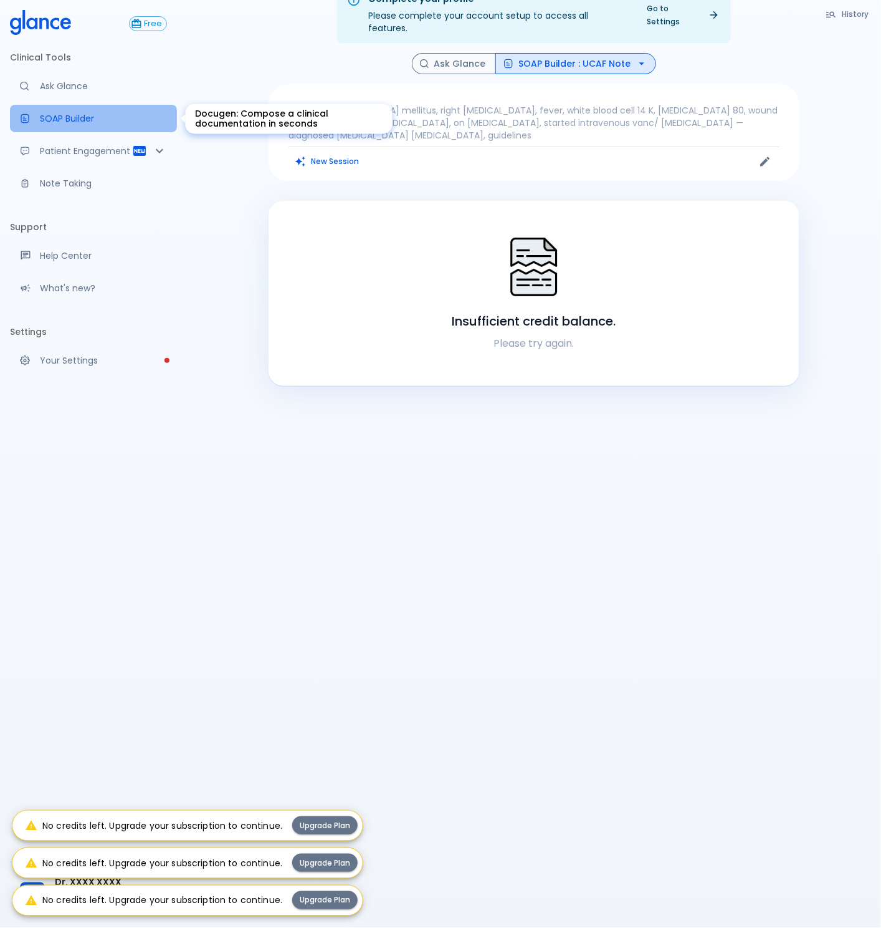
click at [74, 111] on link "SOAP Builder" at bounding box center [93, 118] width 167 height 27
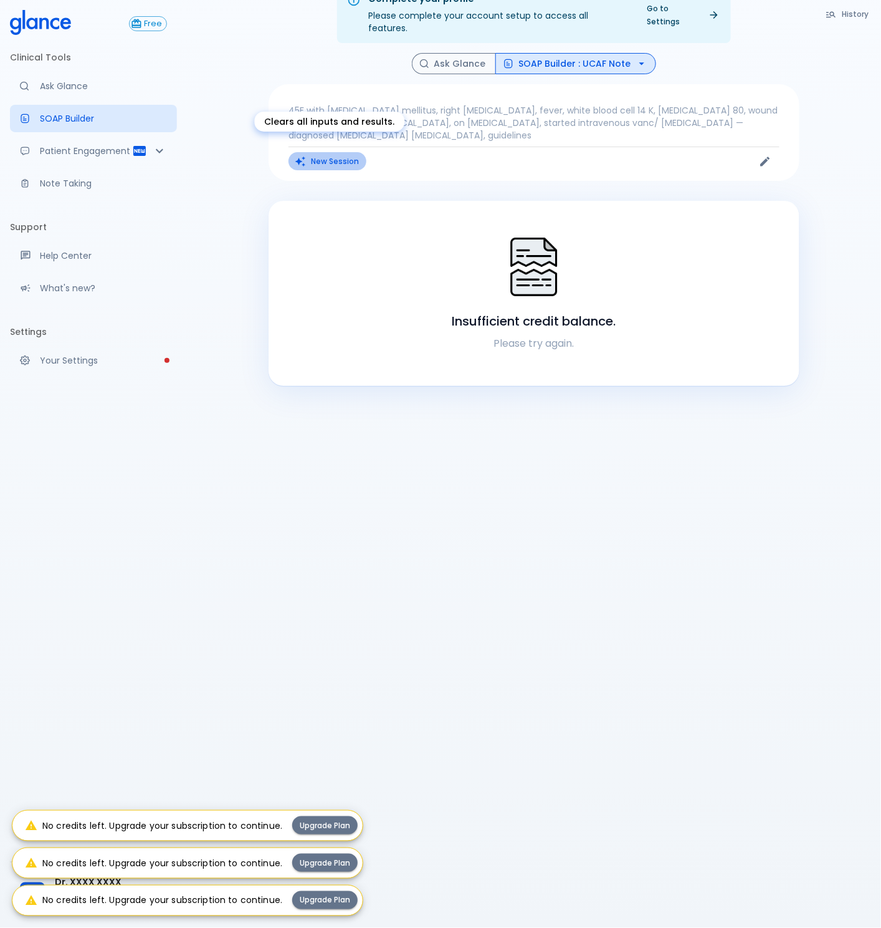
click at [313, 152] on button "New Session" at bounding box center [328, 161] width 78 height 18
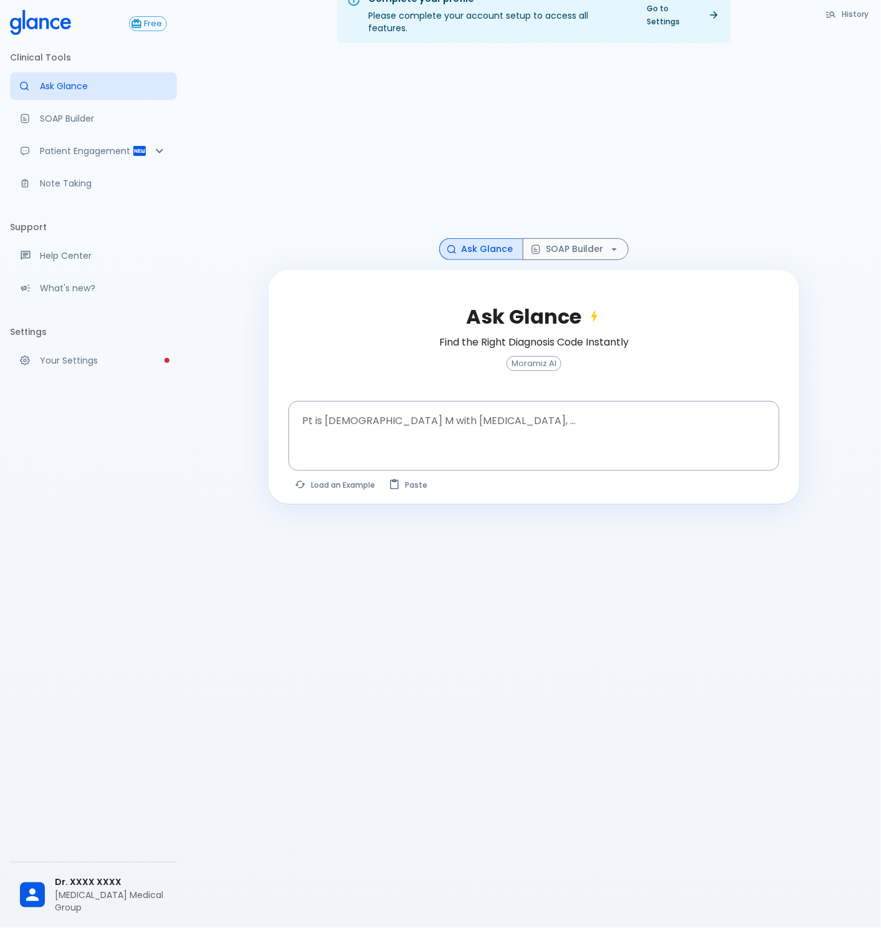
click at [180, 671] on div "Free Clinical Tools Ask Glance SOAP Builder Patient Engagement Note Taking Supp…" at bounding box center [93, 464] width 187 height 928
click at [97, 746] on span "Dr. XXXX XXXX" at bounding box center [111, 882] width 112 height 13
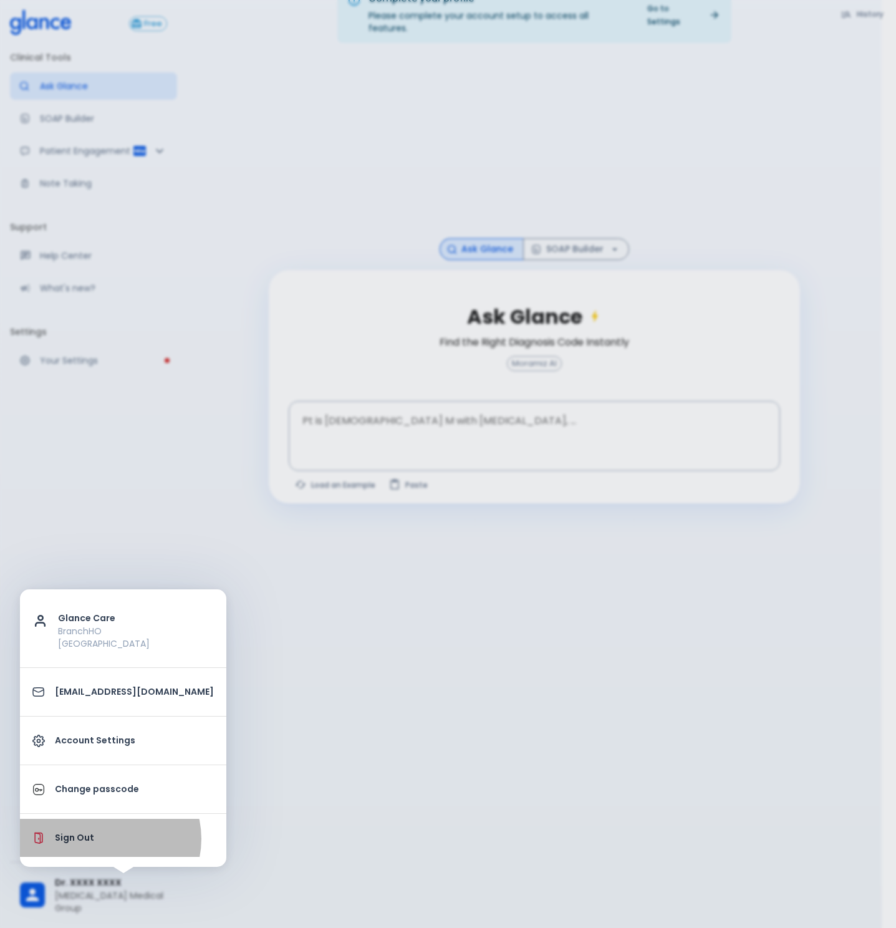
click at [109, 746] on p "Sign Out" at bounding box center [134, 837] width 159 height 13
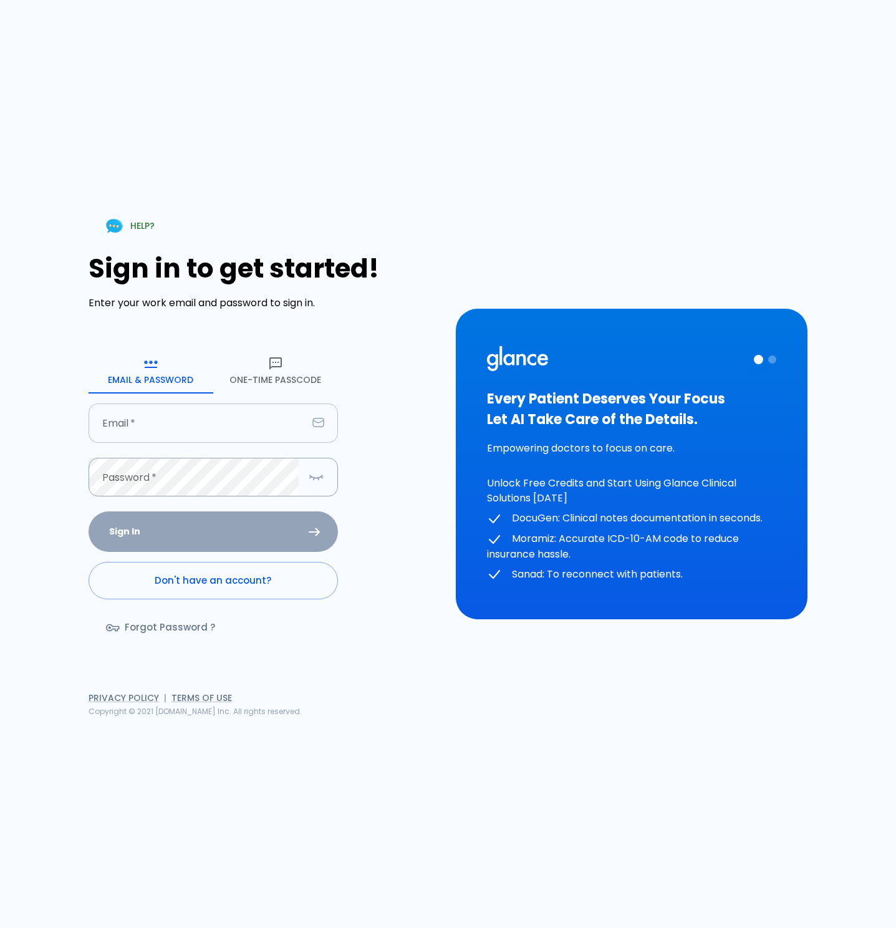
click at [208, 429] on input "Email   *" at bounding box center [198, 422] width 219 height 39
type input "[EMAIL_ADDRESS][DOMAIN_NAME]"
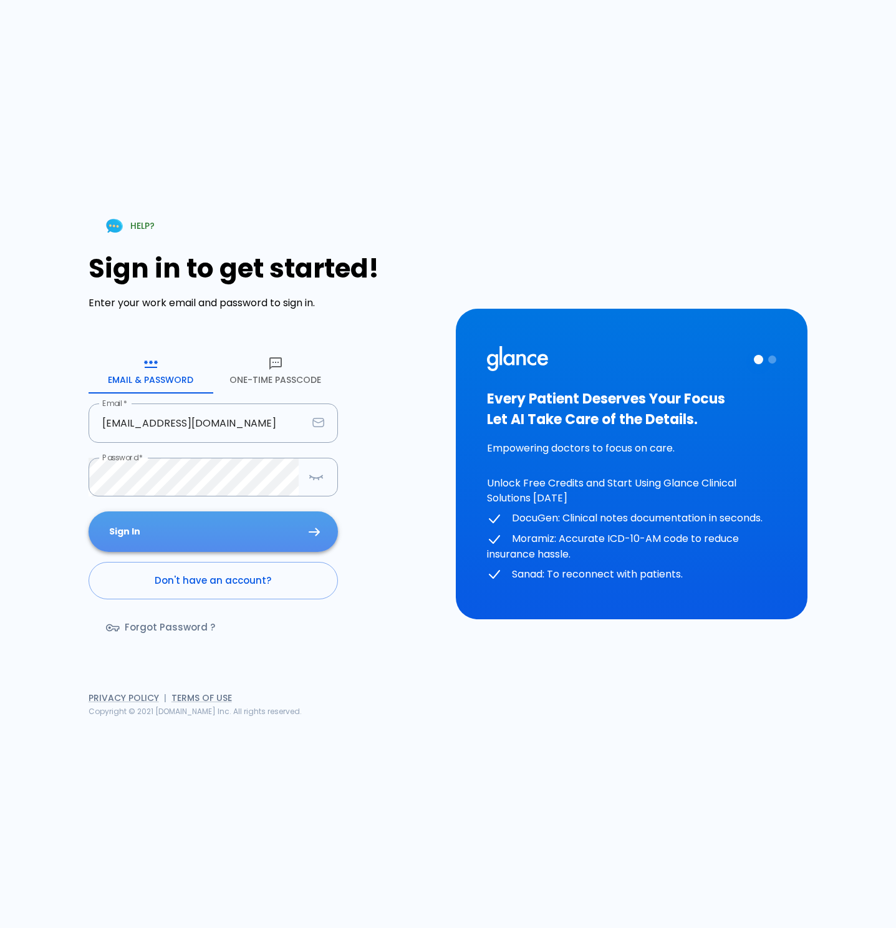
click at [244, 519] on button "Sign In" at bounding box center [213, 531] width 249 height 41
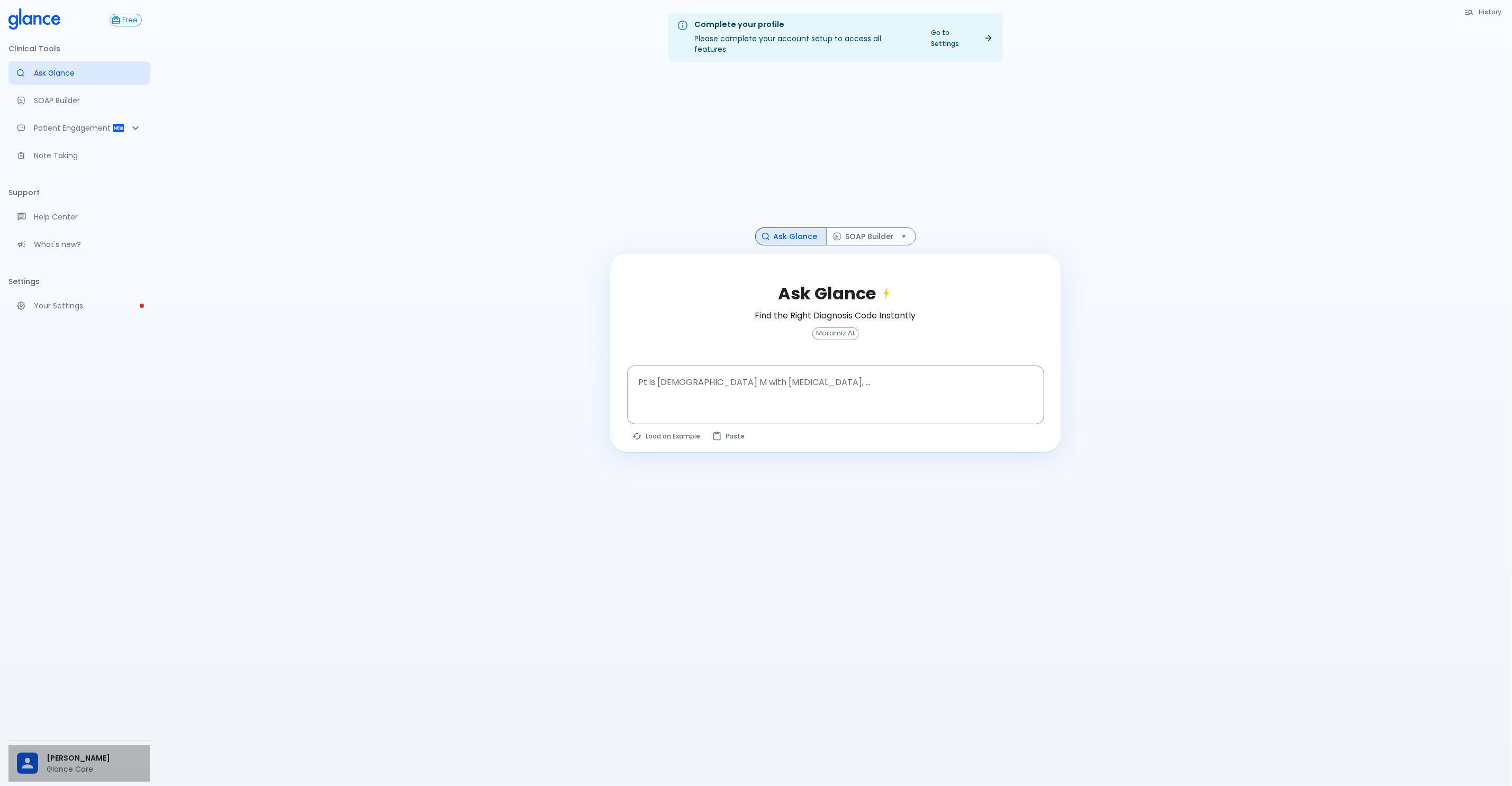
click at [76, 633] on div "[PERSON_NAME] Glance Care" at bounding box center [79, 763] width 142 height 36
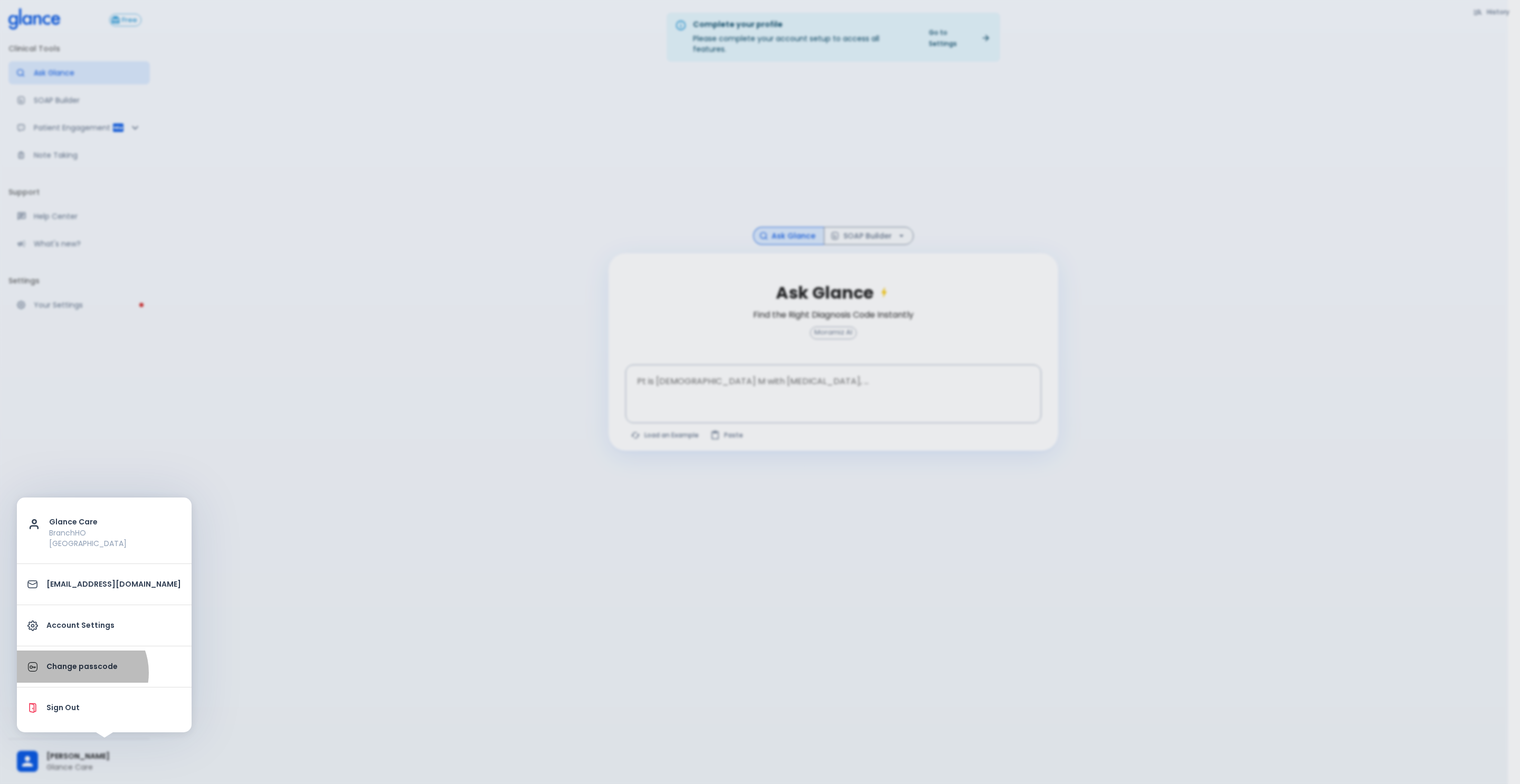
click at [80, 632] on link "Change passcode" at bounding box center [104, 667] width 174 height 32
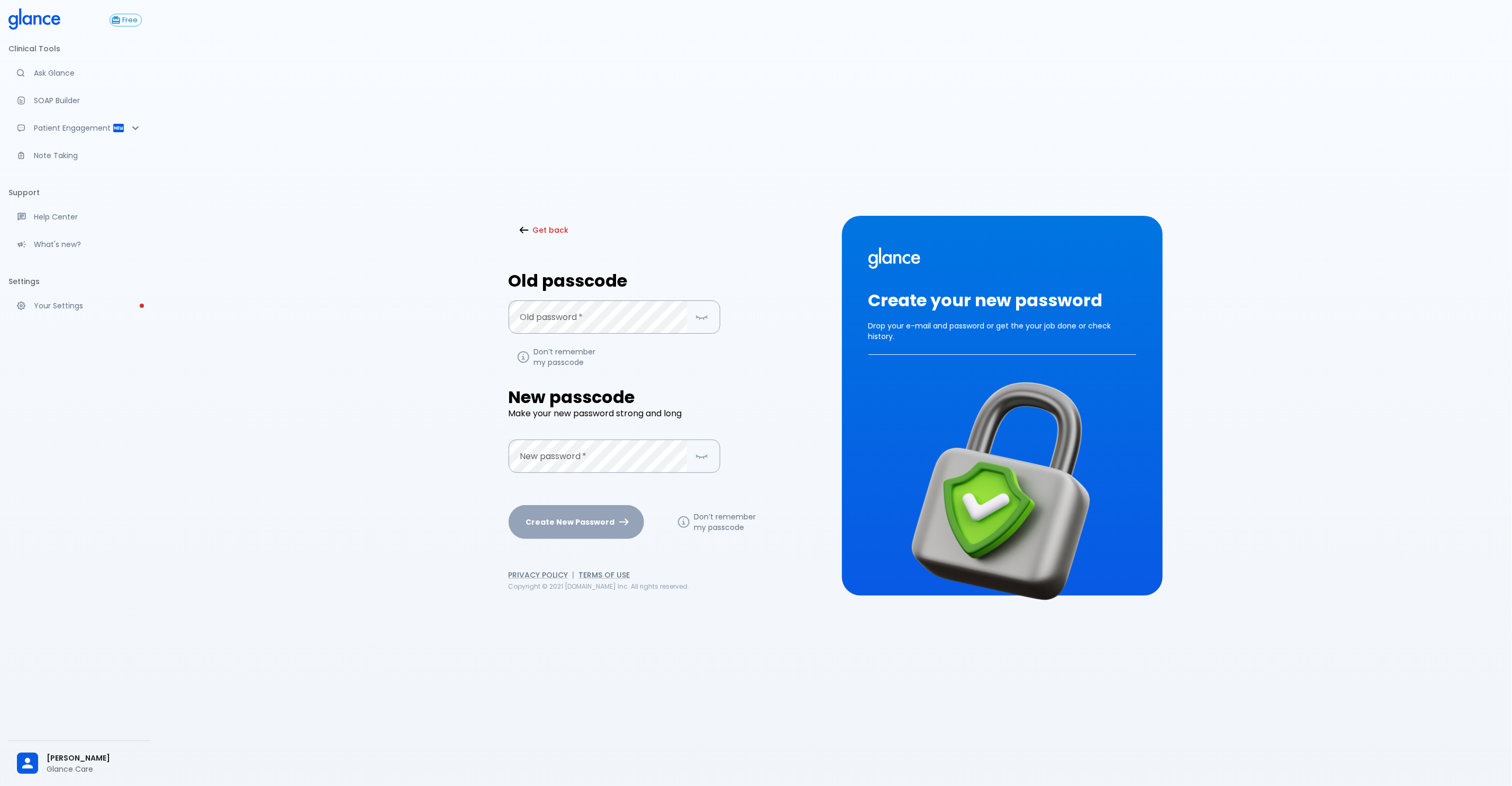
click at [129, 24] on div "Glance Care Branch [GEOGRAPHIC_DATA] [EMAIL_ADDRESS][DOMAIN_NAME] Account Setti…" at bounding box center [756, 393] width 1512 height 786
click at [123, 21] on div "Glance Care Branch [GEOGRAPHIC_DATA] [EMAIL_ADDRESS][DOMAIN_NAME] Account Setti…" at bounding box center [756, 393] width 1512 height 786
click at [132, 23] on div "Glance Care Branch [GEOGRAPHIC_DATA] [EMAIL_ADDRESS][DOMAIN_NAME] Account Setti…" at bounding box center [756, 393] width 1512 height 786
drag, startPoint x: 130, startPoint y: 23, endPoint x: 65, endPoint y: 42, distance: 67.7
click at [129, 23] on div "Glance Care Branch [GEOGRAPHIC_DATA] [EMAIL_ADDRESS][DOMAIN_NAME] Account Setti…" at bounding box center [756, 393] width 1512 height 786
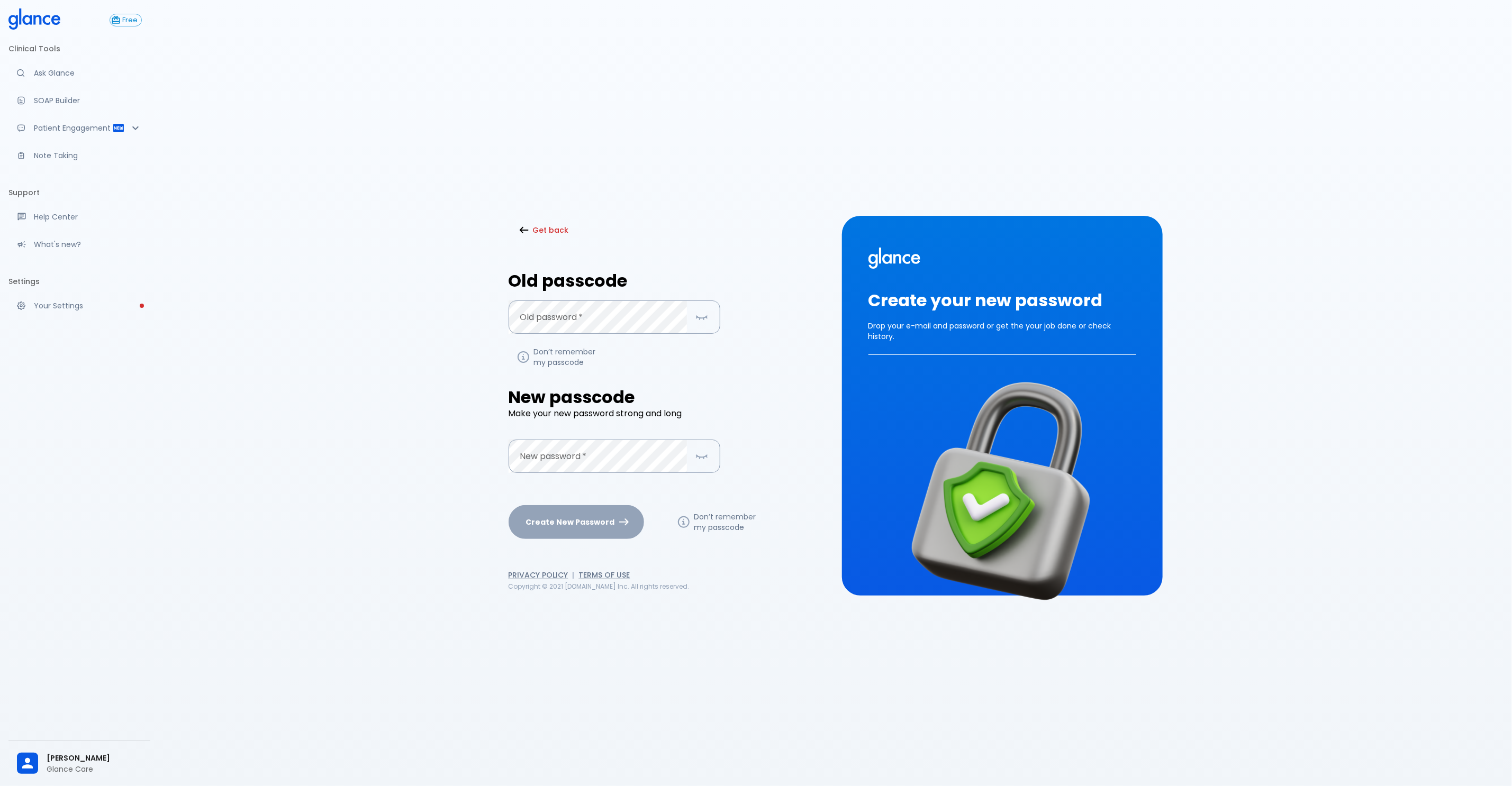
click at [42, 70] on div "Glance Care Branch [GEOGRAPHIC_DATA] [EMAIL_ADDRESS][DOMAIN_NAME] Account Setti…" at bounding box center [756, 393] width 1512 height 786
click at [35, 76] on div "Glance Care Branch [GEOGRAPHIC_DATA] [EMAIL_ADDRESS][DOMAIN_NAME] Account Setti…" at bounding box center [756, 393] width 1512 height 786
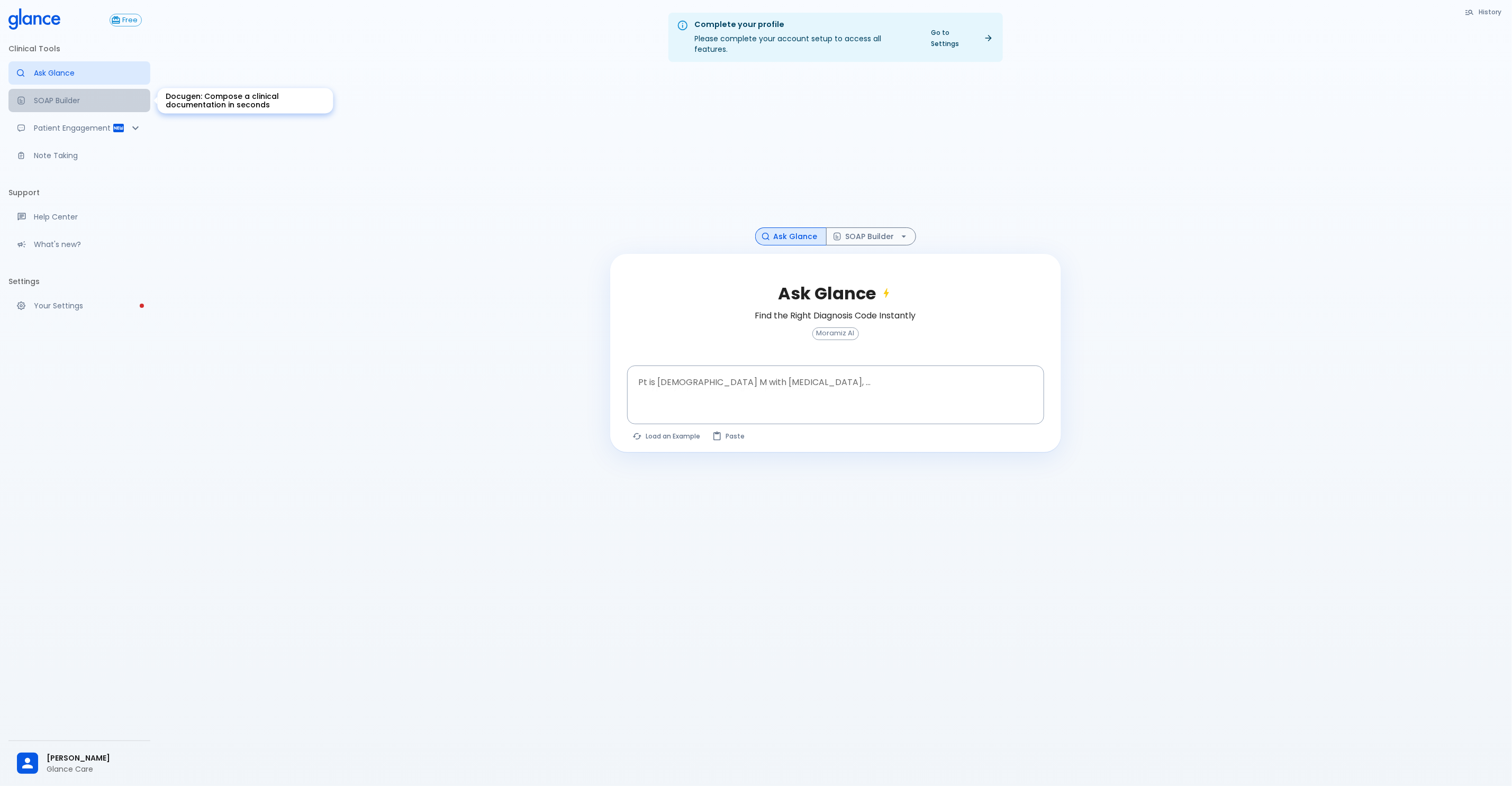
click at [45, 100] on p "SOAP Builder" at bounding box center [87, 100] width 108 height 10
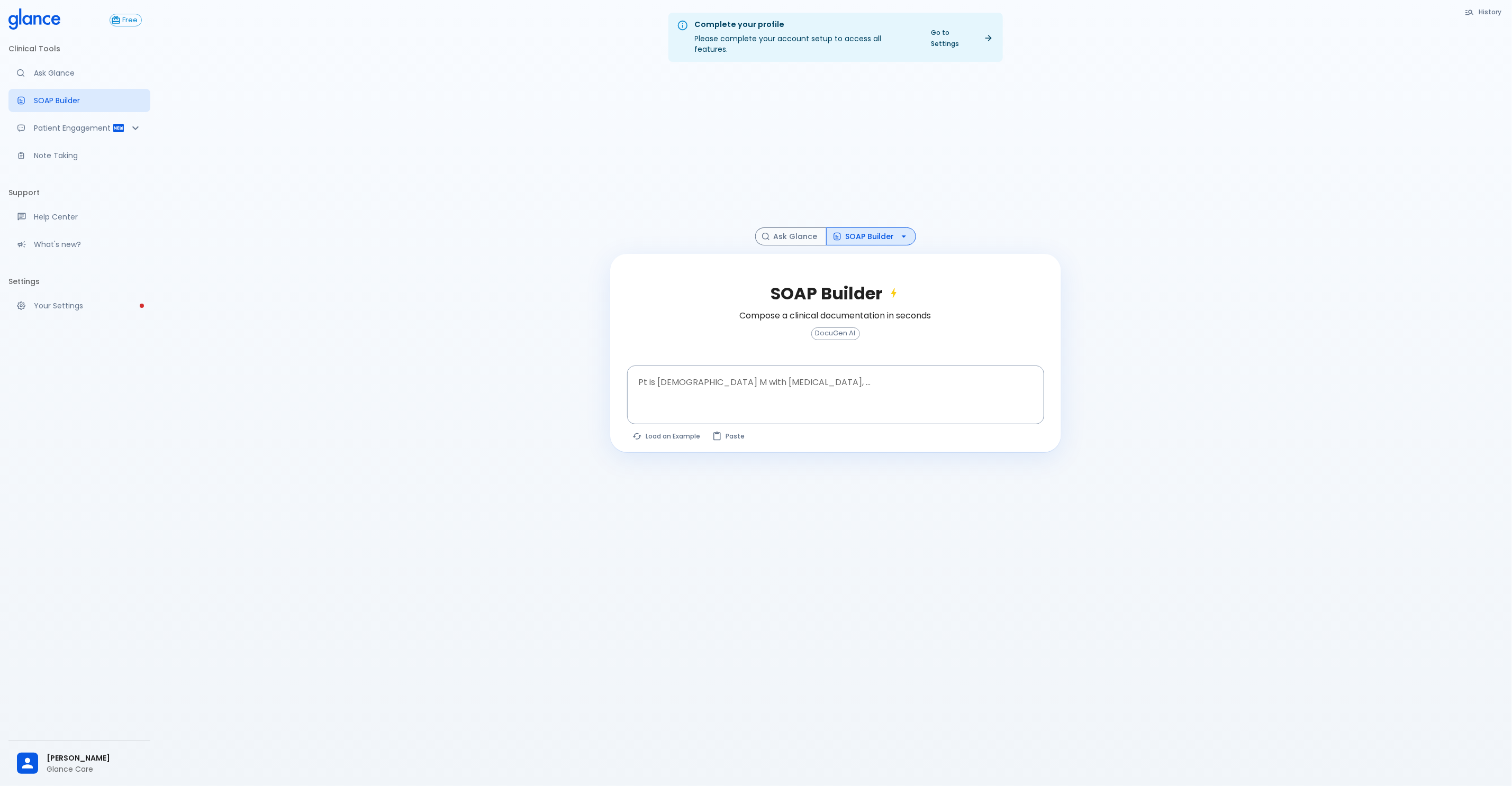
click at [80, 633] on span "[PERSON_NAME]" at bounding box center [94, 758] width 95 height 11
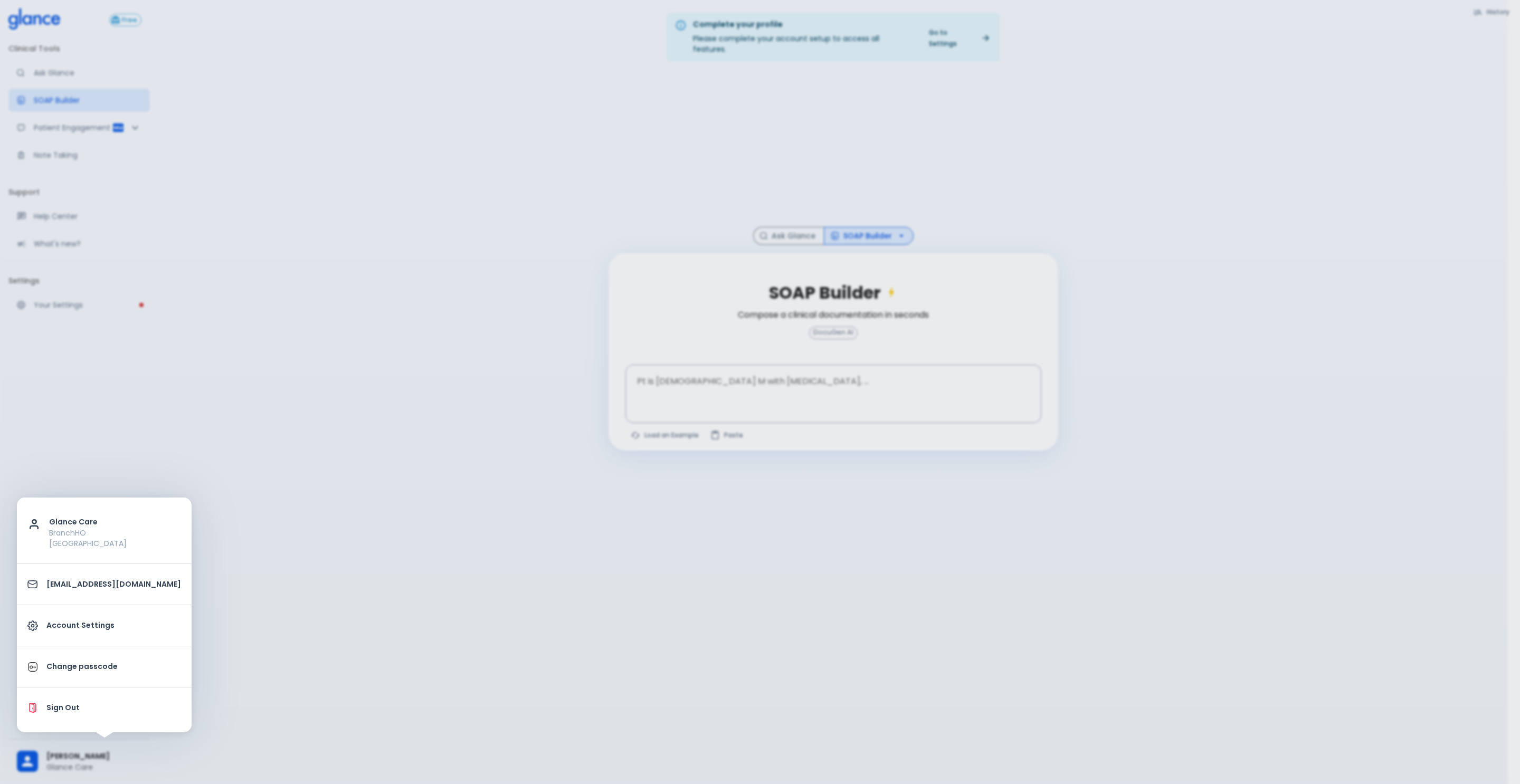
click at [108, 632] on p "Change passcode" at bounding box center [113, 666] width 135 height 11
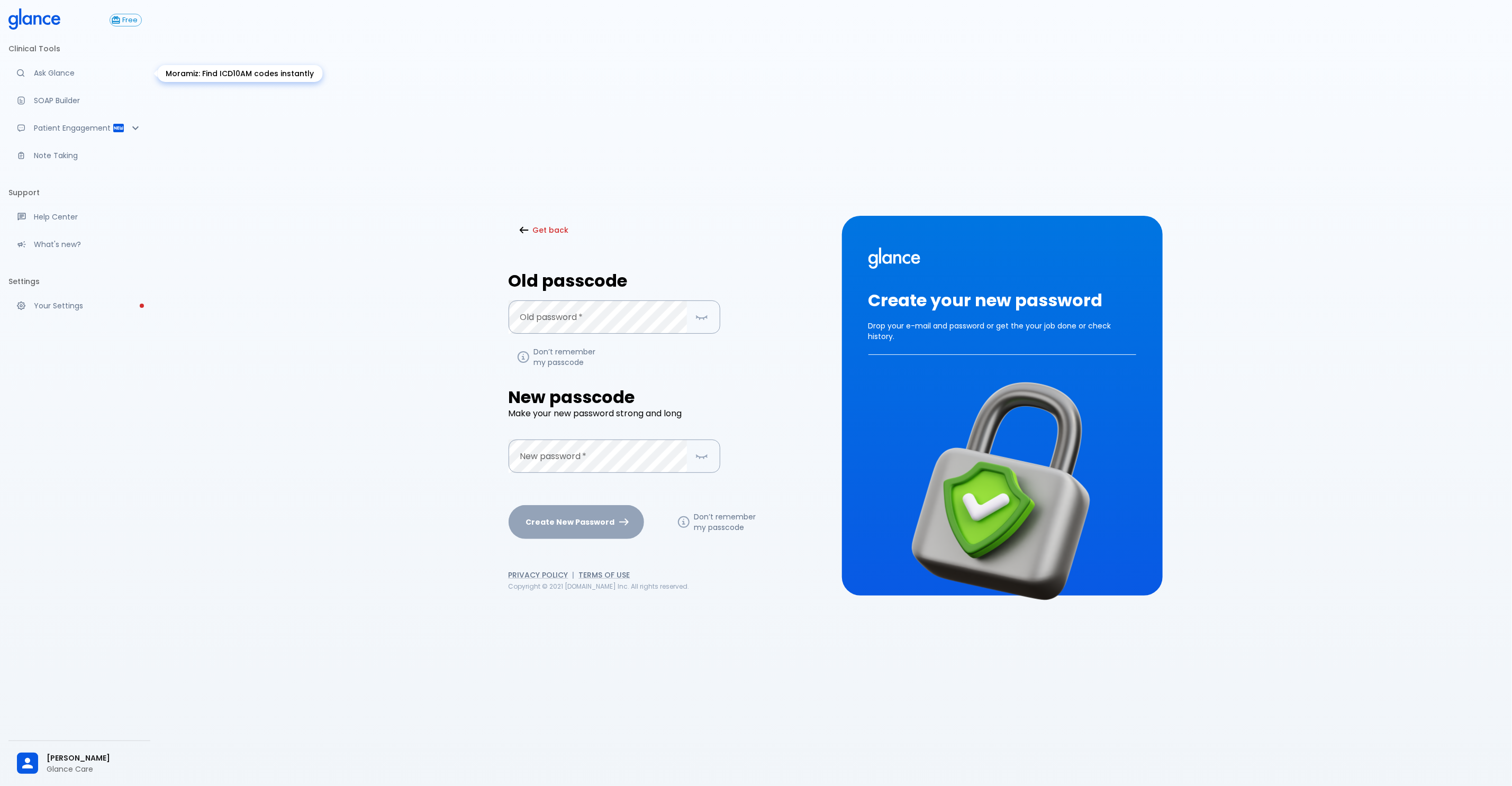
click at [59, 73] on p "Ask Glance" at bounding box center [87, 73] width 108 height 10
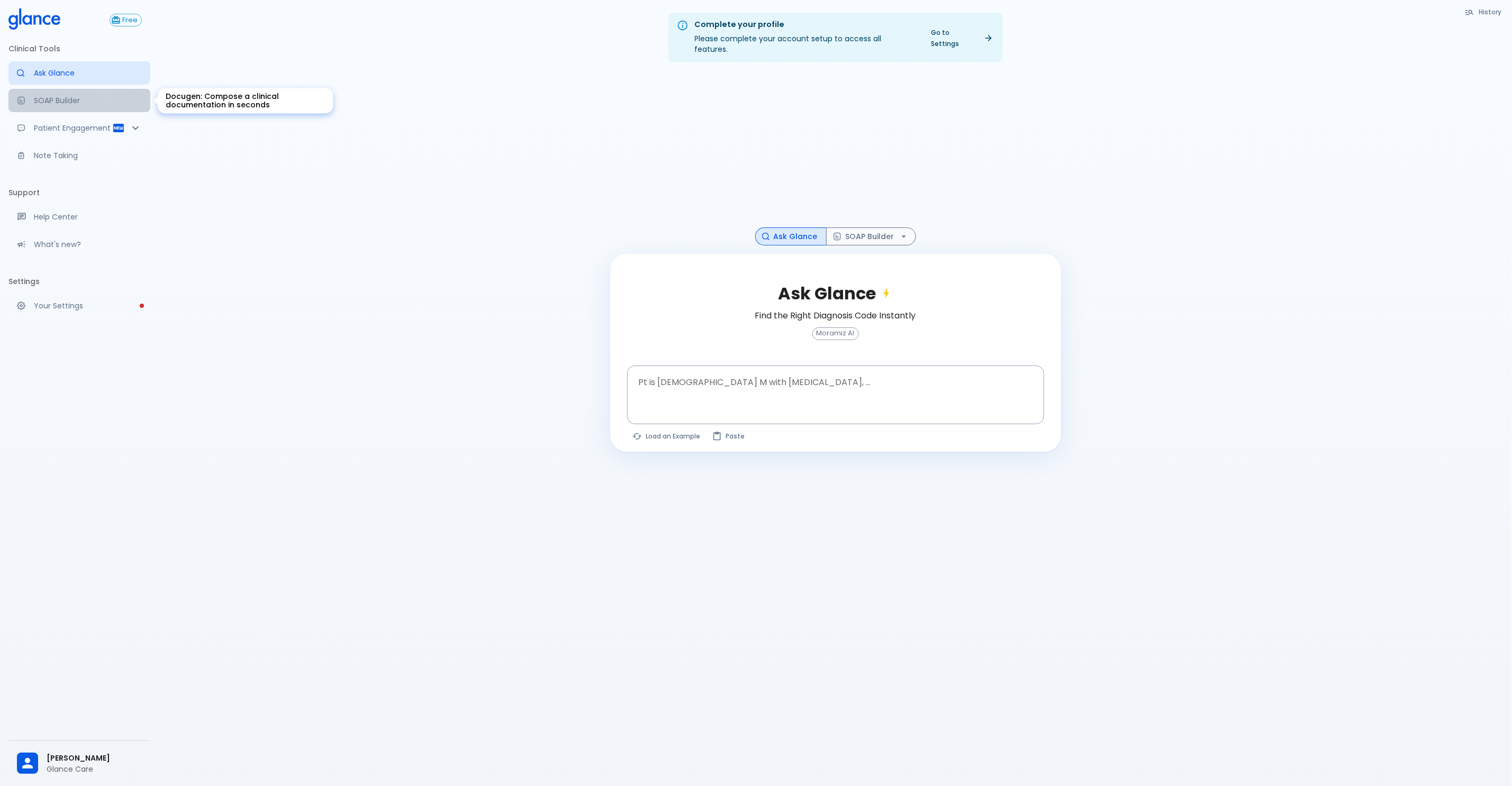
click at [64, 100] on p "SOAP Builder" at bounding box center [87, 100] width 108 height 10
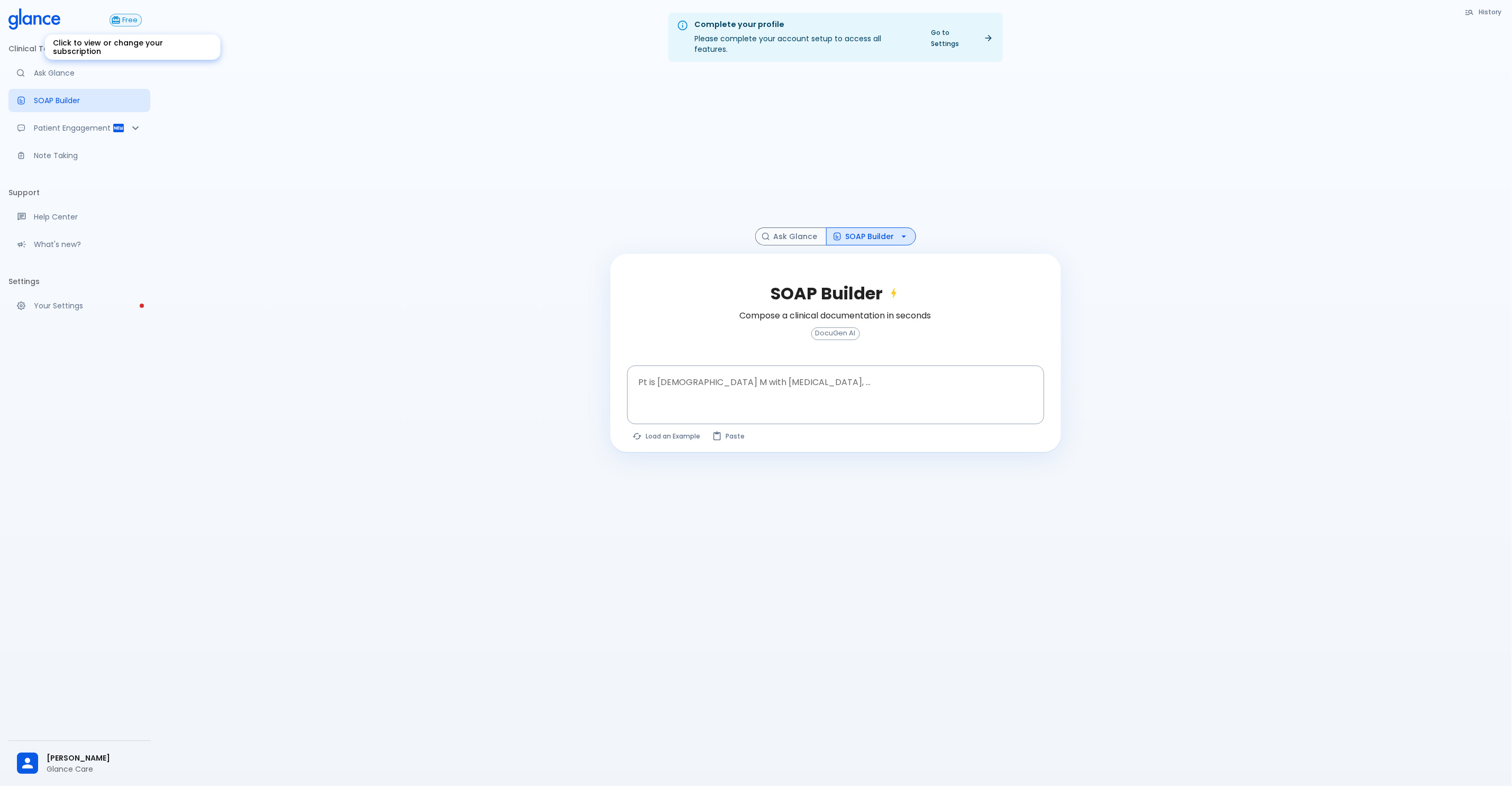
click at [136, 19] on span "Free" at bounding box center [130, 20] width 23 height 8
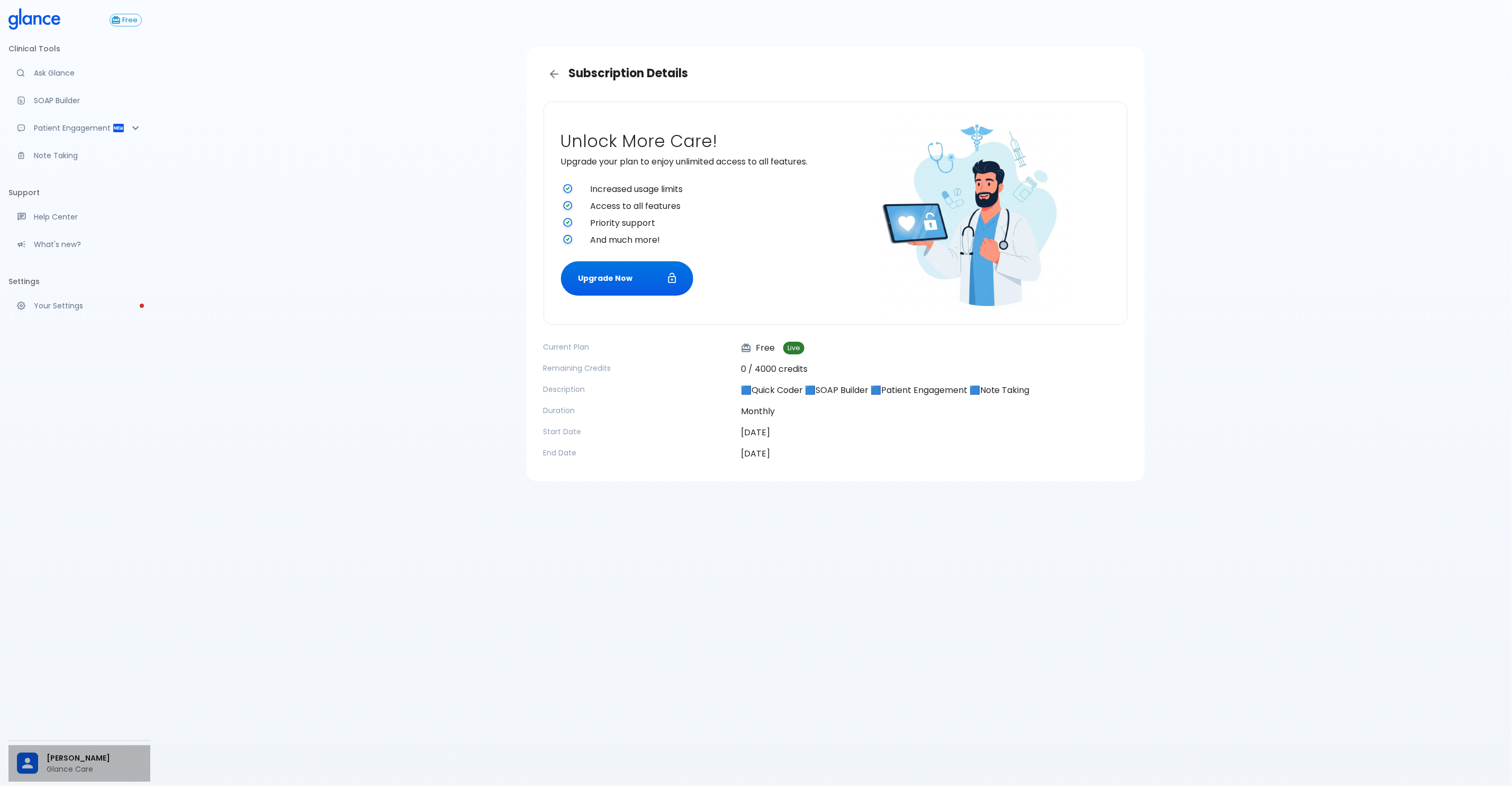
click at [95, 633] on div "[PERSON_NAME] Glance Care" at bounding box center [79, 763] width 142 height 36
click at [394, 323] on div "Subscription Details Unlock More Care! Upgrade your plan to enjoy unlimited acc…" at bounding box center [835, 406] width 1353 height 811
click at [72, 95] on p "SOAP Builder" at bounding box center [87, 100] width 108 height 10
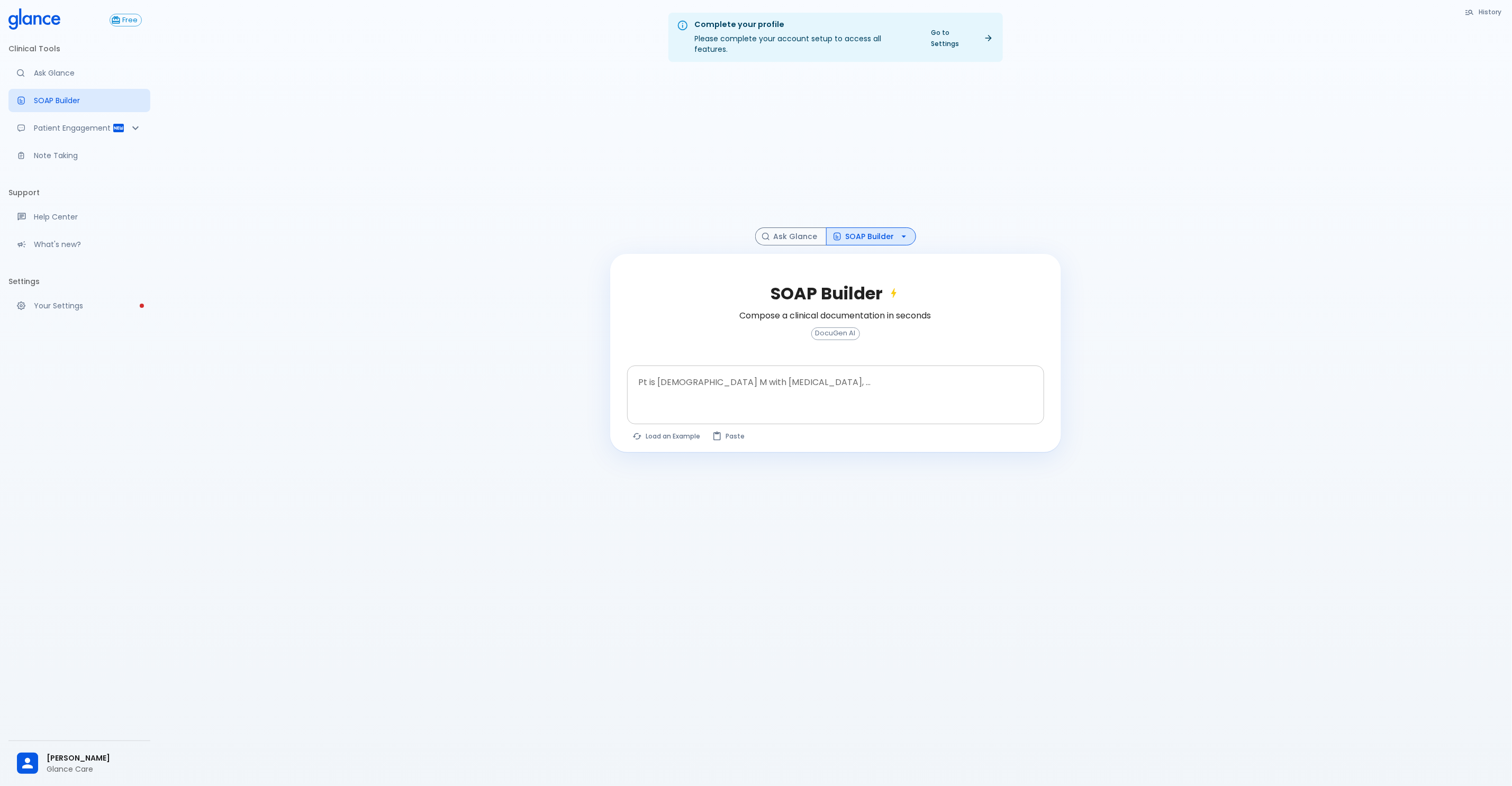
click at [780, 403] on div at bounding box center [836, 413] width 413 height 19
click at [861, 403] on div at bounding box center [836, 413] width 413 height 19
click at [752, 373] on textarea "Pt is [DEMOGRAPHIC_DATA] M with [MEDICAL_DATA], ..." at bounding box center [835, 386] width 402 height 33
paste textarea "65M presents with acute R knee pain, swelling, erythema, and AM stiffness (~30–…"
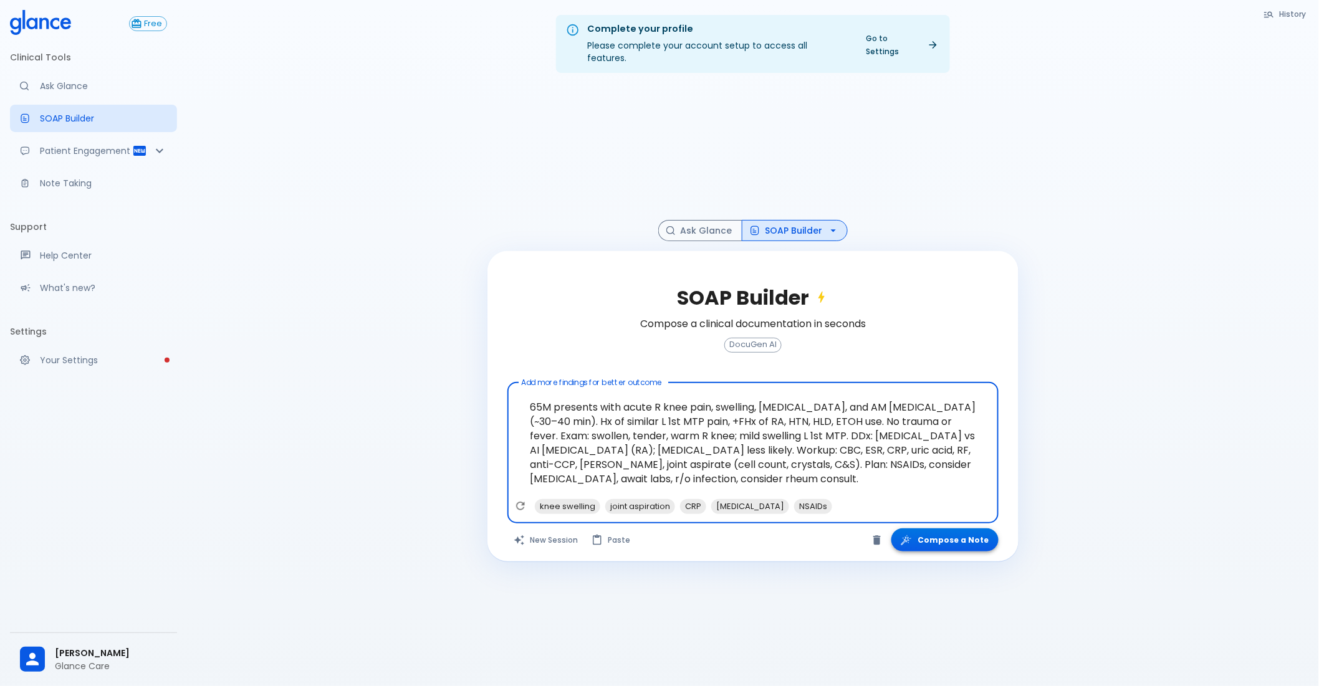
type textarea "65M presents with acute R knee pain, swelling, erythema, and AM stiffness (~30–…"
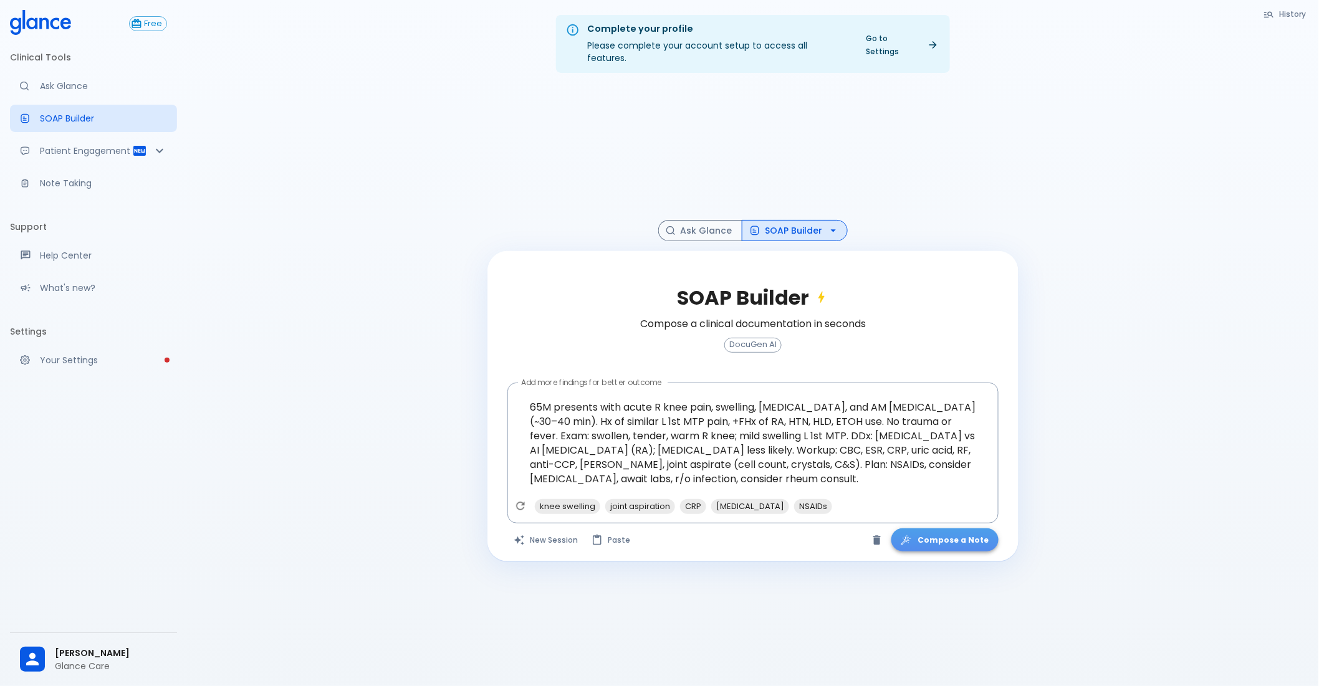
click at [960, 529] on button "Compose a Note" at bounding box center [944, 540] width 107 height 23
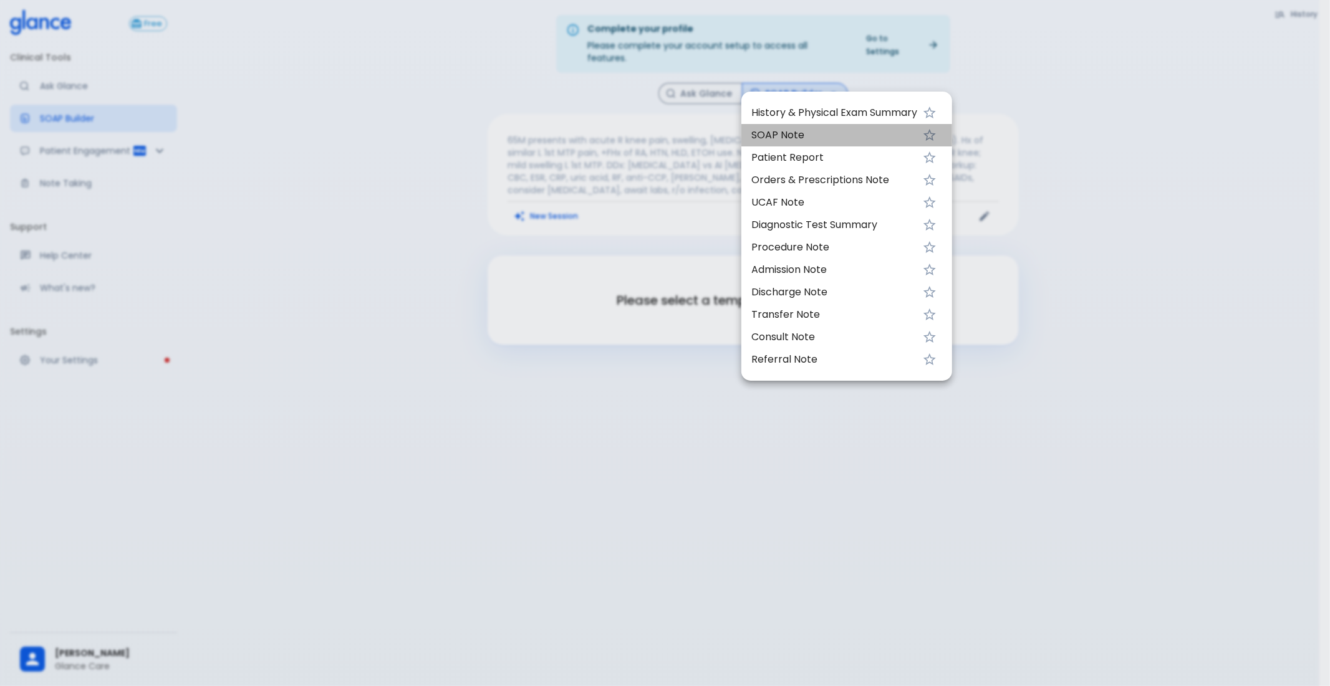
click at [865, 142] on span "SOAP Note" at bounding box center [834, 135] width 166 height 15
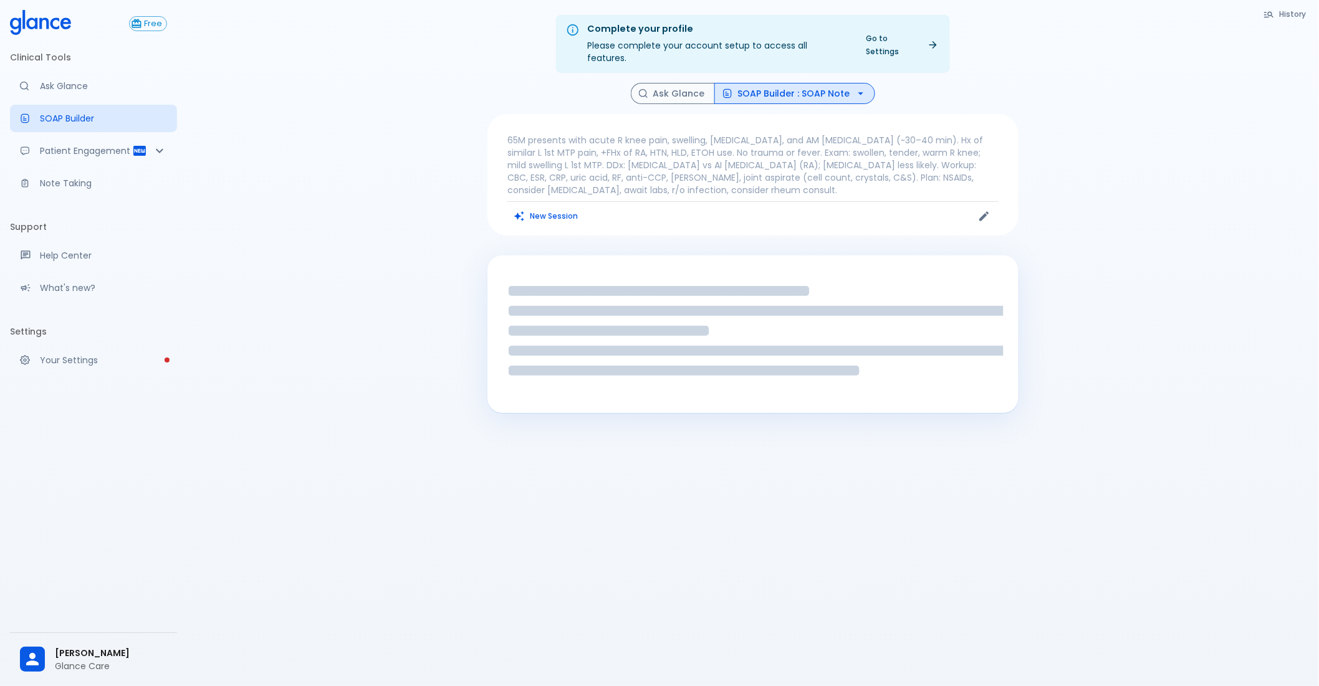
click at [865, 142] on ul "History & Physical Exam Summary SOAP Note Patient Report Orders & Prescriptions…" at bounding box center [828, 173] width 175 height 157
click at [774, 83] on button "SOAP Builder : SOAP Note" at bounding box center [794, 94] width 161 height 22
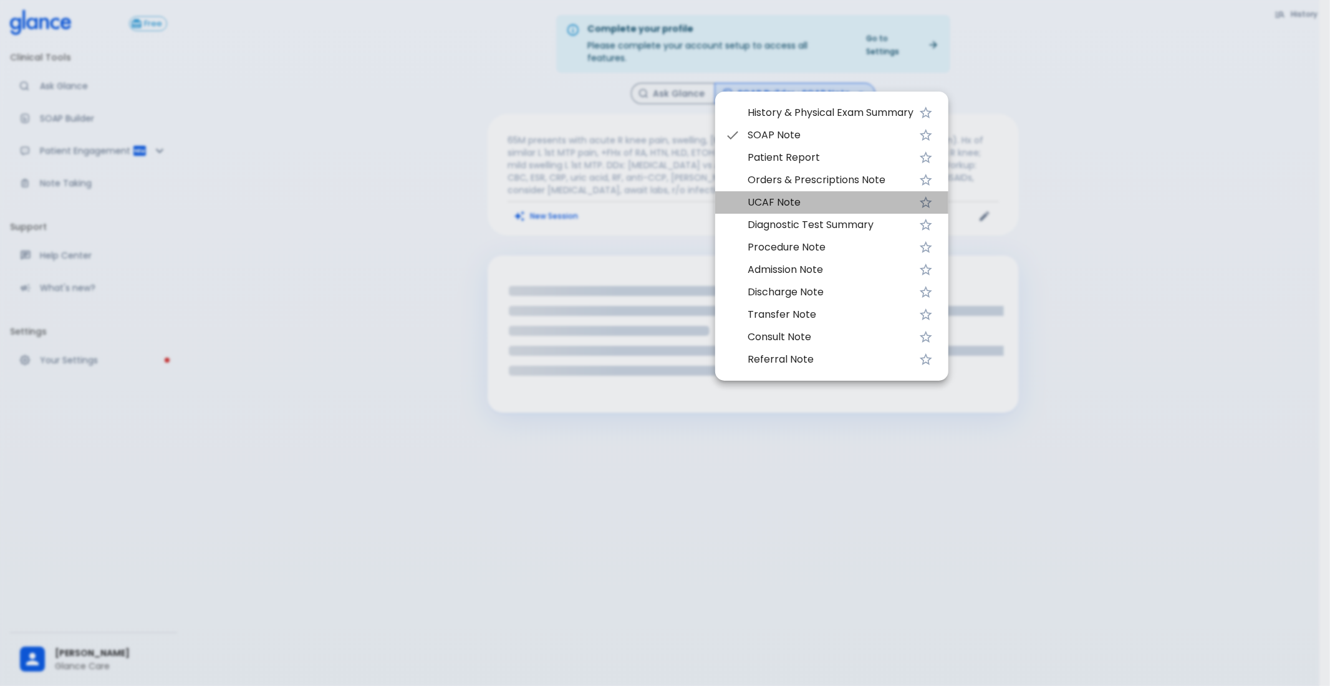
click at [795, 203] on span "UCAF Note" at bounding box center [830, 202] width 166 height 15
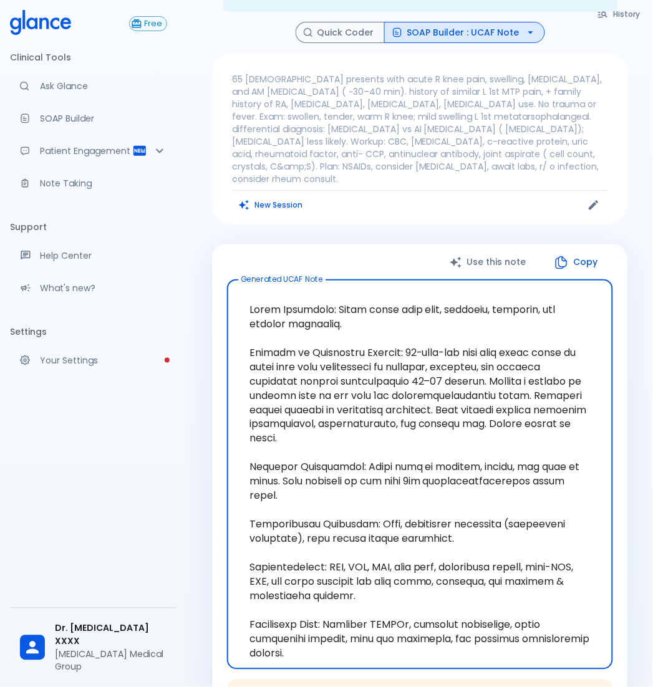
scroll to position [64, 0]
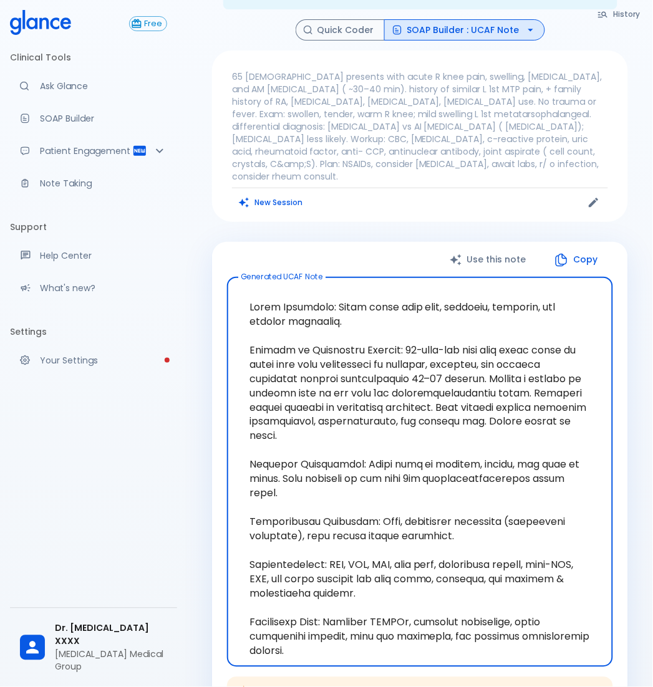
click at [463, 90] on p "65 male presents with acute R knee pain, swelling, erythema, and AM stiffness (…" at bounding box center [420, 126] width 376 height 112
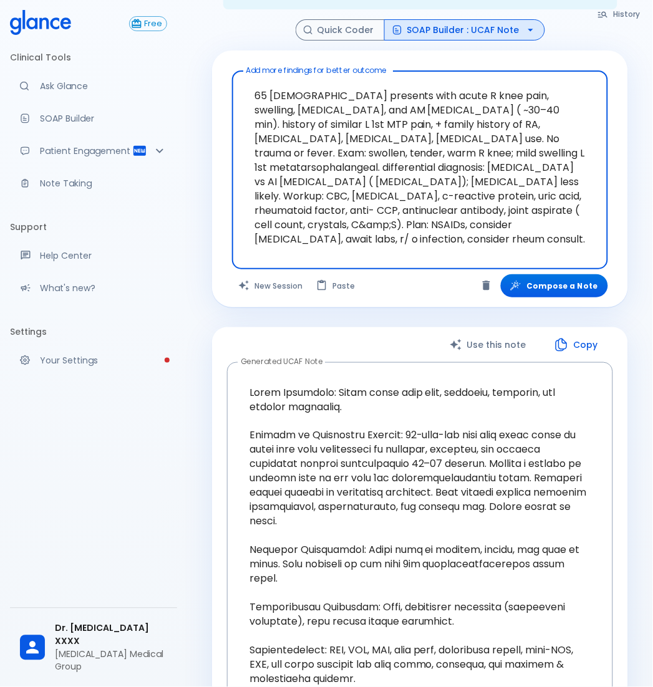
click at [352, 200] on textarea "65 male presents with acute R knee pain, swelling, erythema, and AM stiffness (…" at bounding box center [420, 160] width 358 height 168
drag, startPoint x: 400, startPoint y: 200, endPoint x: 345, endPoint y: 198, distance: 54.9
click at [345, 198] on textarea "65 male presents with acute R knee pain, swelling, erythema, and AM stiffness (…" at bounding box center [420, 160] width 358 height 168
click at [377, 202] on textarea "65 male presents with acute R knee pain, swelling, erythema, and AM stiffness (…" at bounding box center [420, 160] width 358 height 168
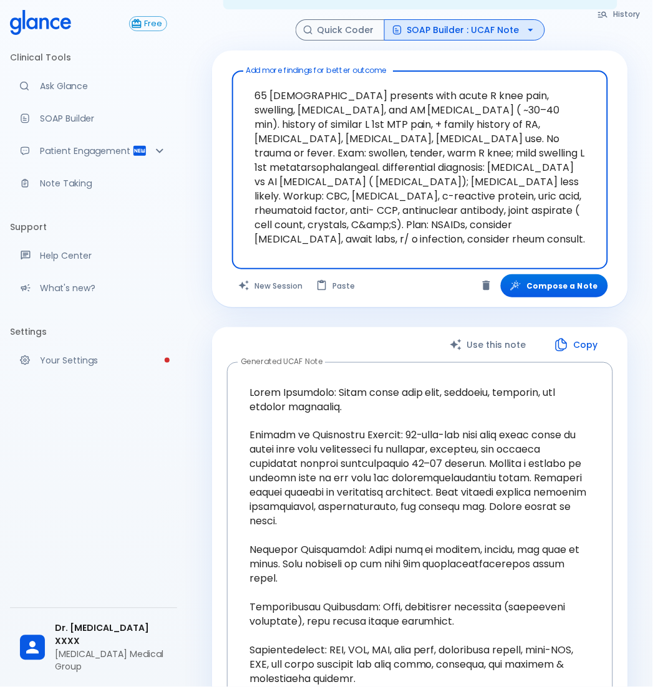
drag, startPoint x: 393, startPoint y: 197, endPoint x: 364, endPoint y: 198, distance: 29.3
click at [364, 198] on textarea "65 male presents with acute R knee pain, swelling, erythema, and AM stiffness (…" at bounding box center [420, 160] width 358 height 168
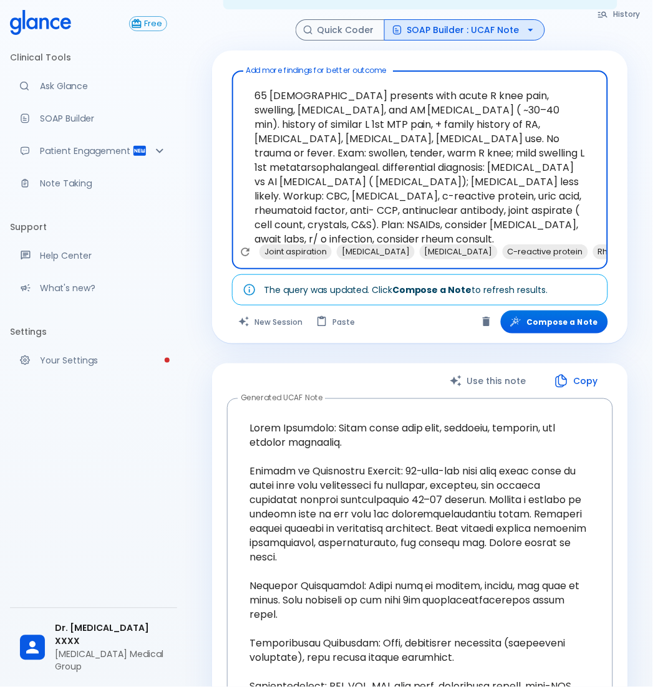
drag, startPoint x: 390, startPoint y: 138, endPoint x: 522, endPoint y: 214, distance: 152.5
click at [522, 214] on textarea "65 male presents with acute R knee pain, swelling, erythema, and AM stiffness (…" at bounding box center [420, 160] width 358 height 168
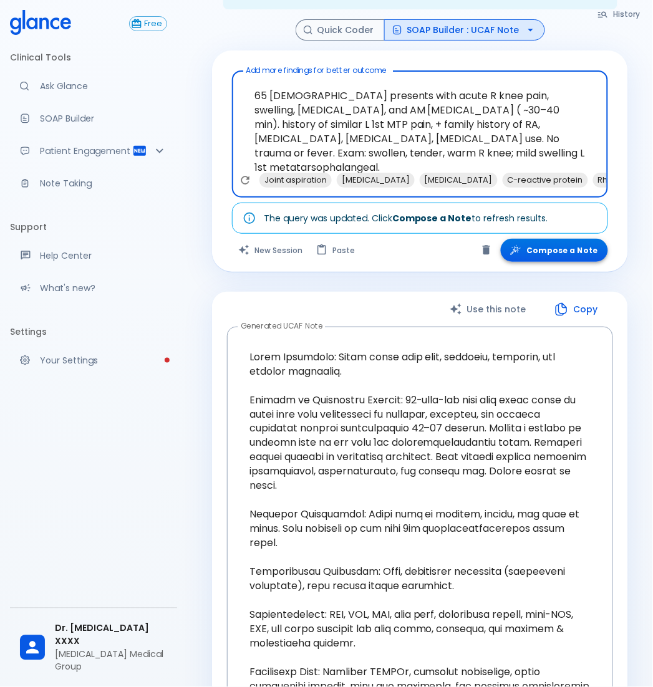
type textarea "65 male presents with acute R knee pain, swelling, erythema, and AM stiffness (…"
click at [568, 239] on button "Compose a Note" at bounding box center [554, 250] width 107 height 23
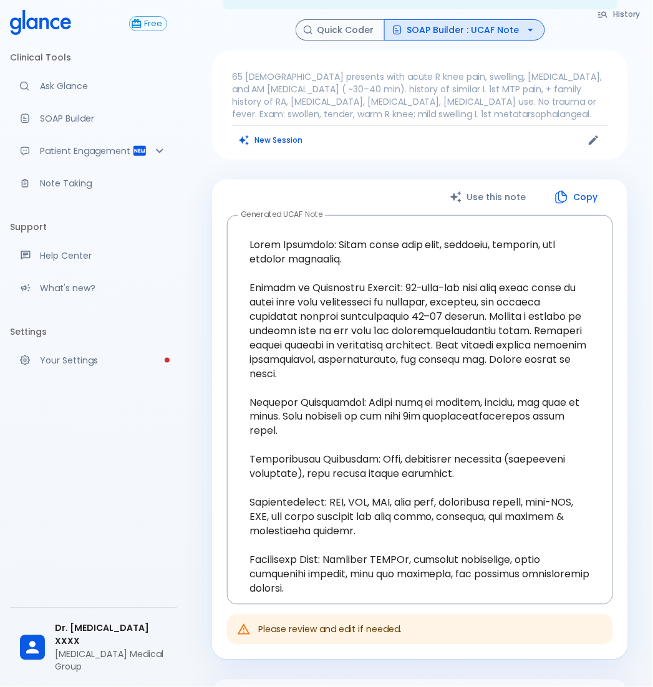
scroll to position [29, 0]
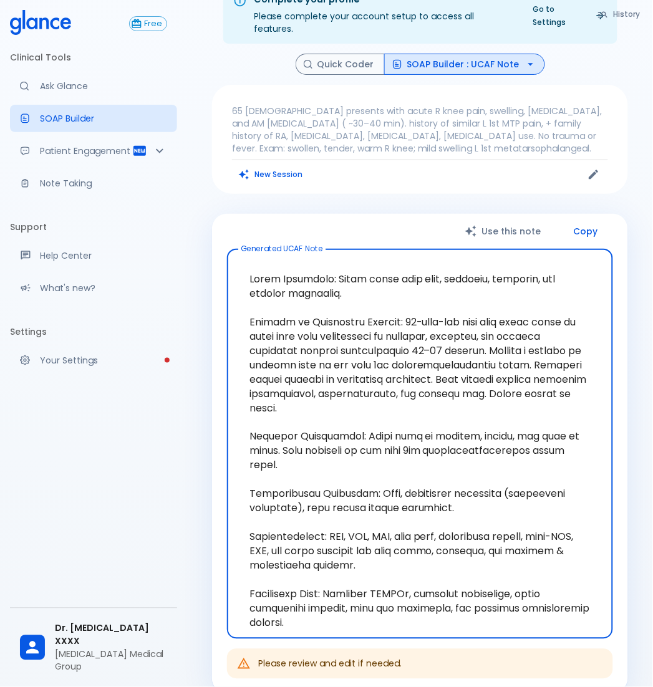
type textarea "Chief Complaint: Acute right knee pain, swelling, erythema, and morning stiffne…"
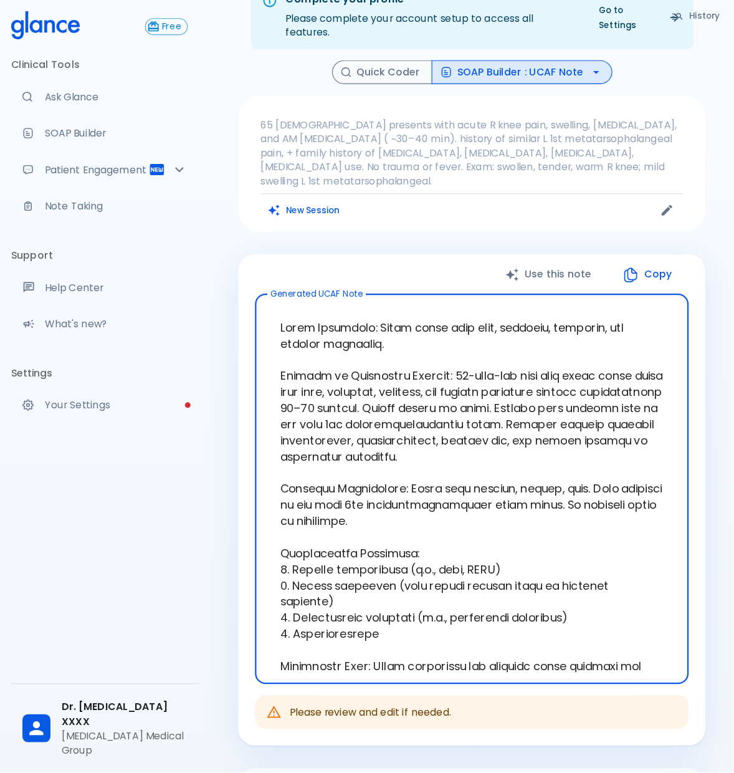
scroll to position [29, 0]
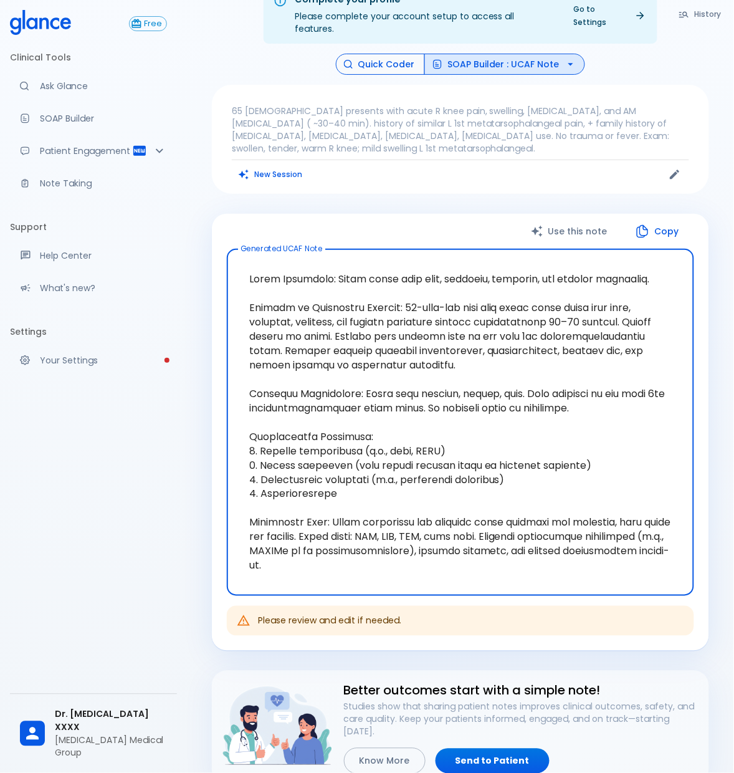
click at [384, 54] on button "Quick Coder" at bounding box center [380, 65] width 89 height 22
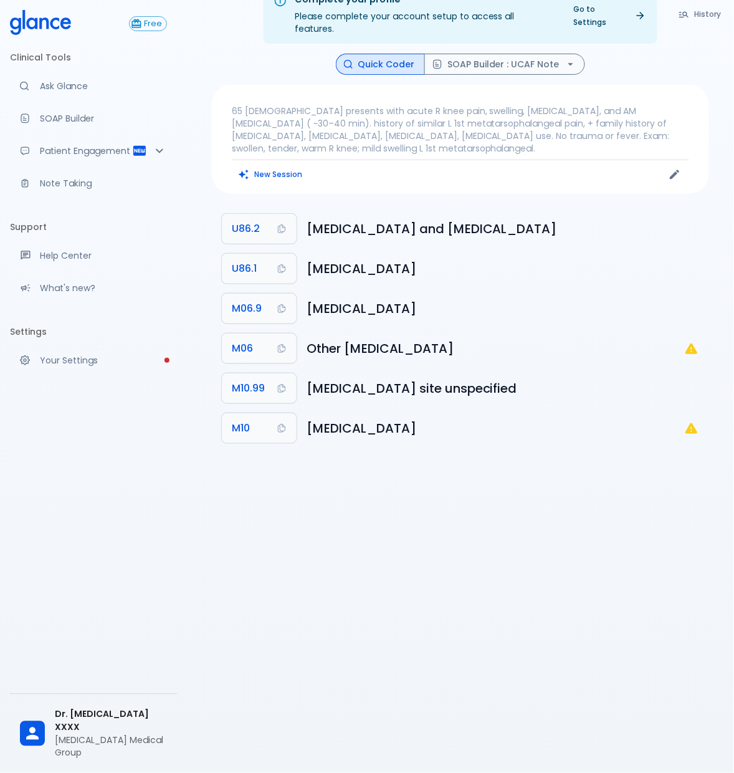
click at [381, 135] on p "65 male presents with acute R knee pain, swelling, erythema, and AM stiffness (…" at bounding box center [461, 130] width 458 height 50
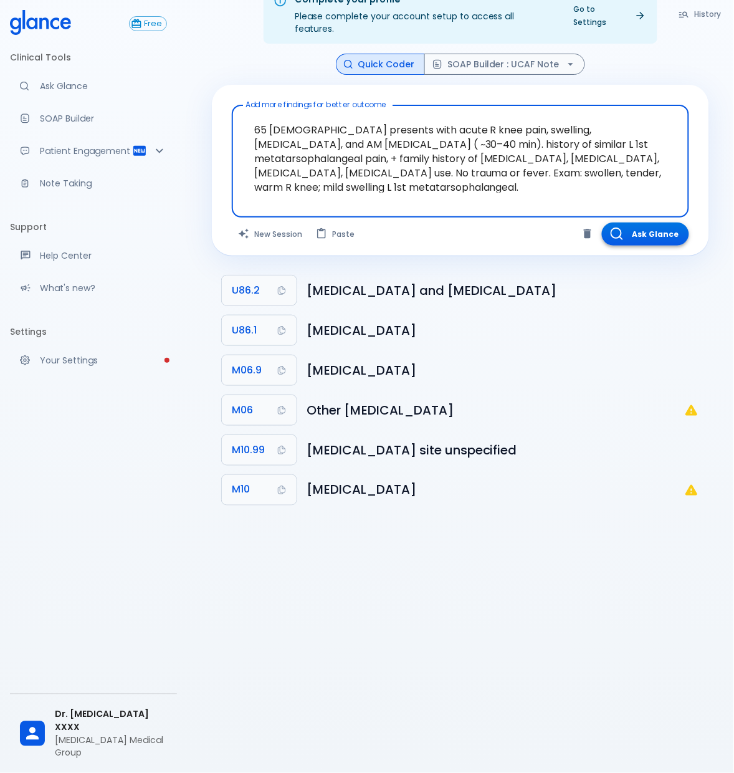
click at [633, 225] on button "Ask Glance" at bounding box center [645, 234] width 87 height 23
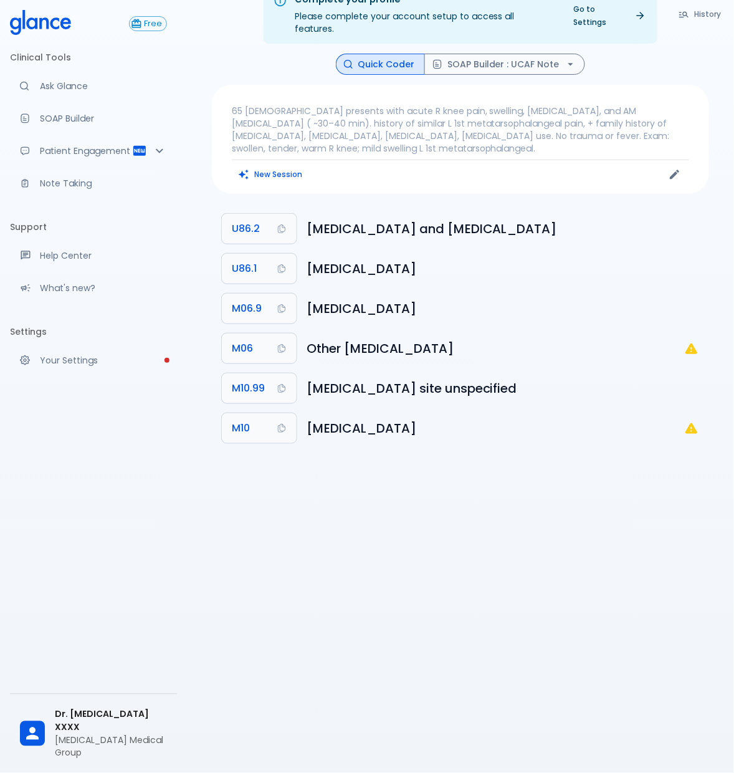
click at [507, 133] on p "65 male presents with acute R knee pain, swelling, erythema, and AM stiffness (…" at bounding box center [461, 130] width 458 height 50
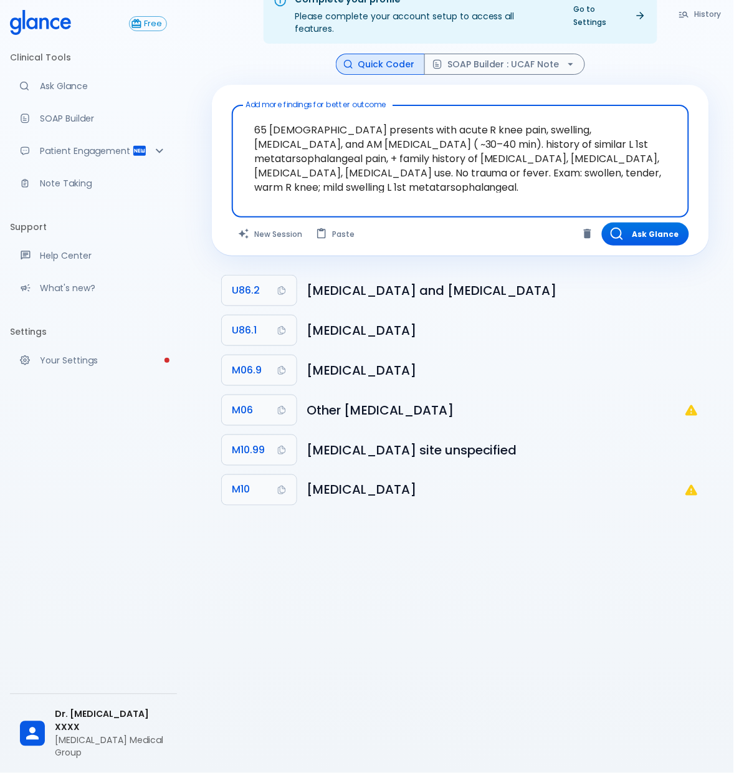
click at [533, 158] on textarea "65 male presents with acute R knee pain, swelling, erythema, and AM stiffness (…" at bounding box center [461, 151] width 440 height 82
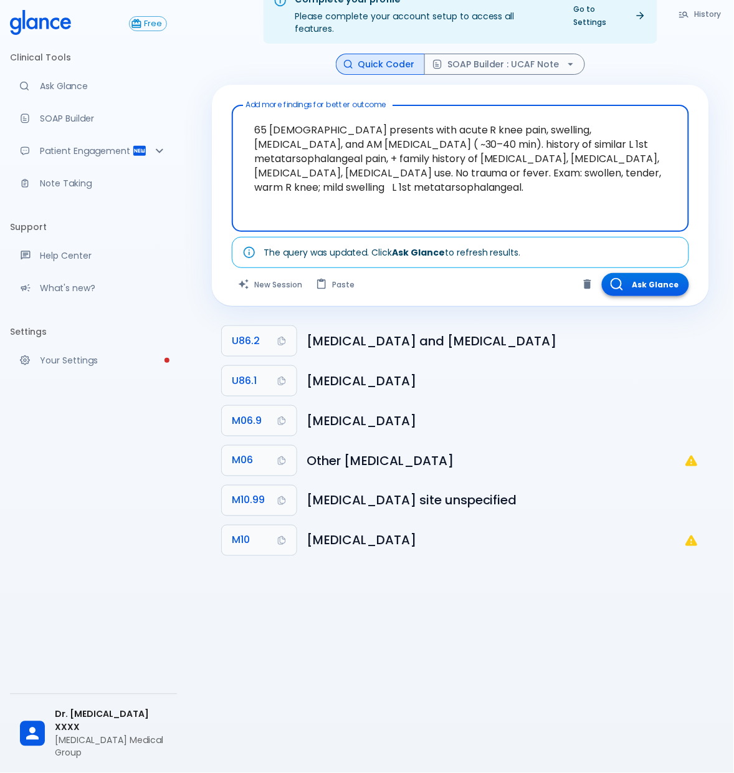
type textarea "65 male presents with acute R knee pain, swelling, erythema, and AM stiffness (…"
click at [648, 275] on button "Ask Glance" at bounding box center [645, 284] width 87 height 23
